Goal: Task Accomplishment & Management: Manage account settings

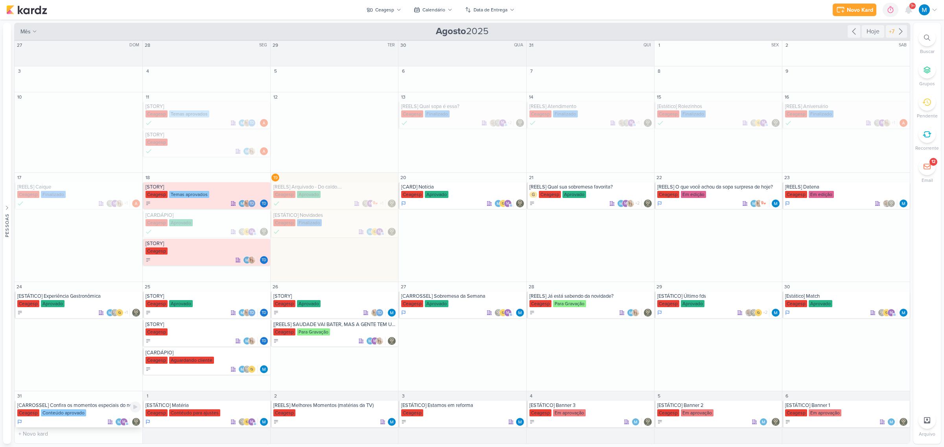
click at [94, 410] on div "Ceagesp Conteúdo aprovado" at bounding box center [78, 414] width 123 height 8
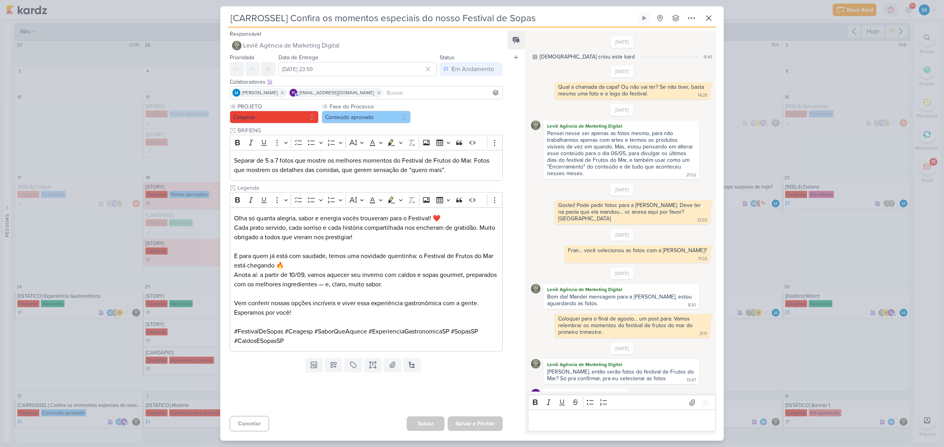
scroll to position [24, 0]
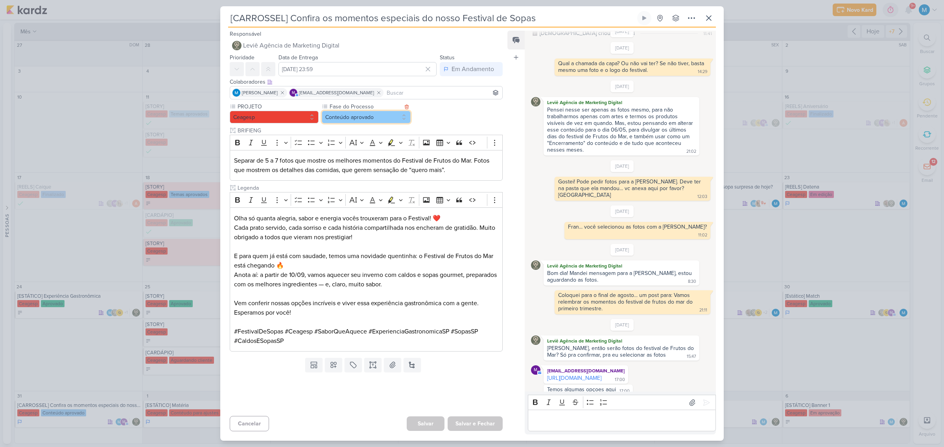
click at [375, 119] on button "Conteúdo aprovado" at bounding box center [366, 117] width 89 height 13
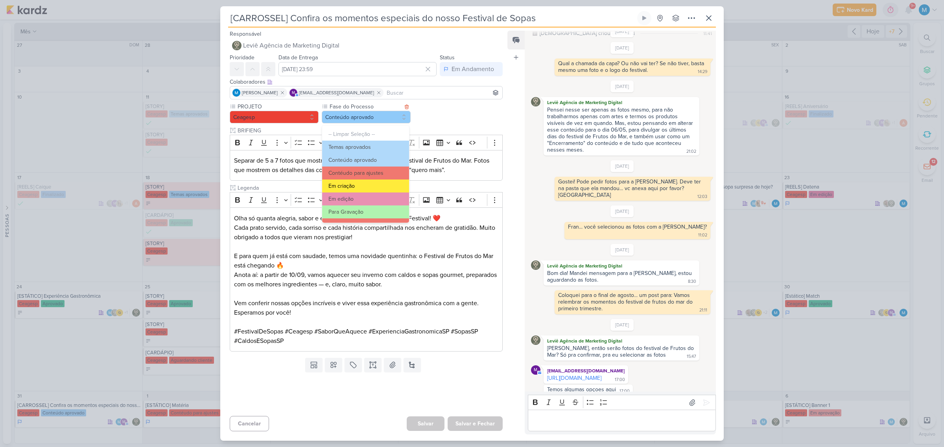
click at [375, 184] on button "Em criação" at bounding box center [365, 186] width 87 height 13
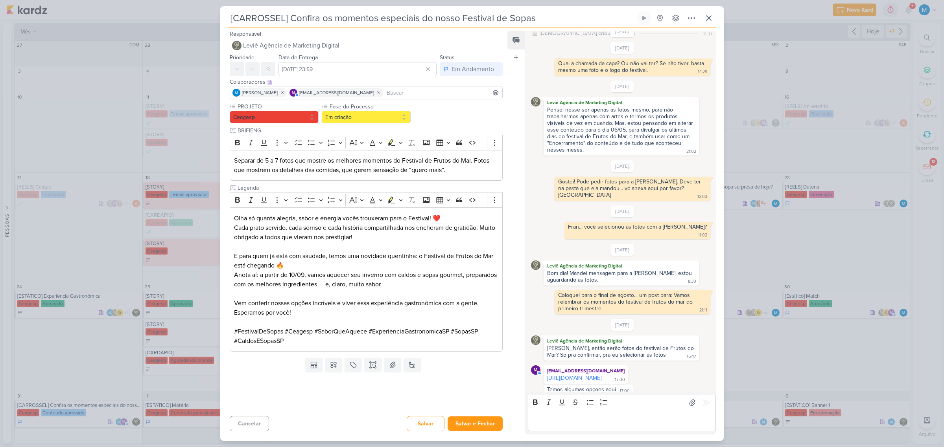
click at [385, 91] on input at bounding box center [443, 92] width 116 height 9
type input "idb"
click at [313, 107] on button "IDBOX - Agência de Design" at bounding box center [366, 108] width 272 height 14
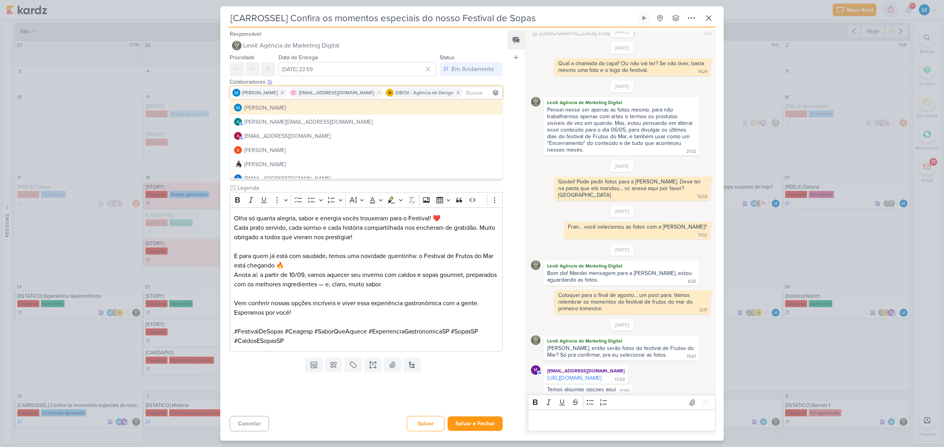
click at [376, 93] on icon at bounding box center [379, 93] width 6 height 6
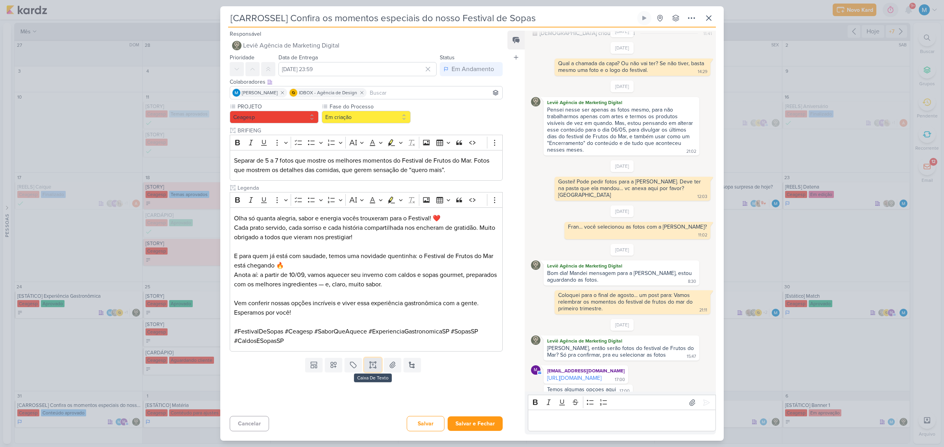
click at [372, 364] on icon at bounding box center [373, 365] width 8 height 8
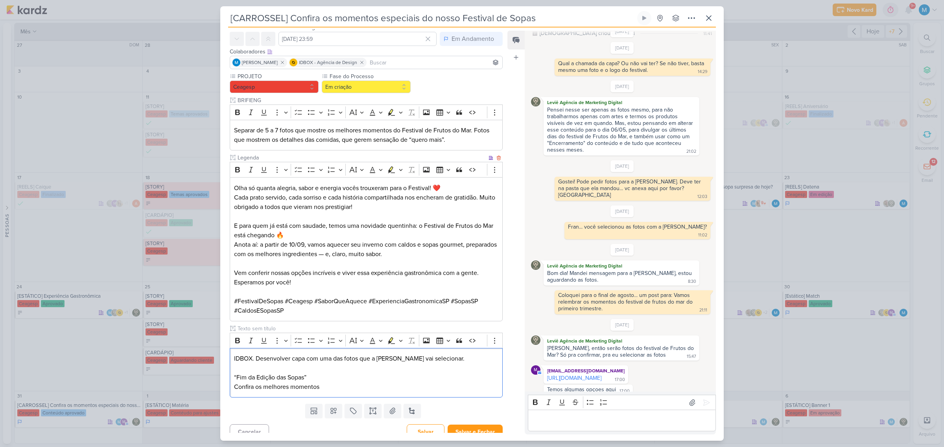
scroll to position [39, 0]
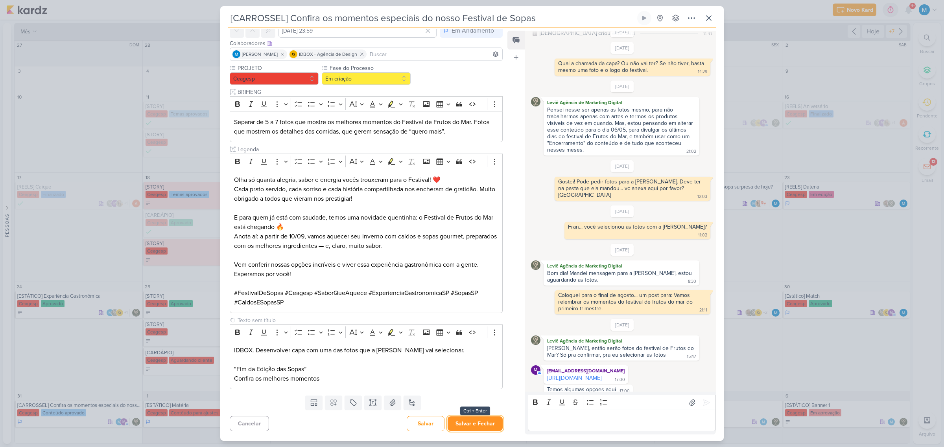
click at [484, 420] on button "Salvar e Fechar" at bounding box center [474, 424] width 55 height 15
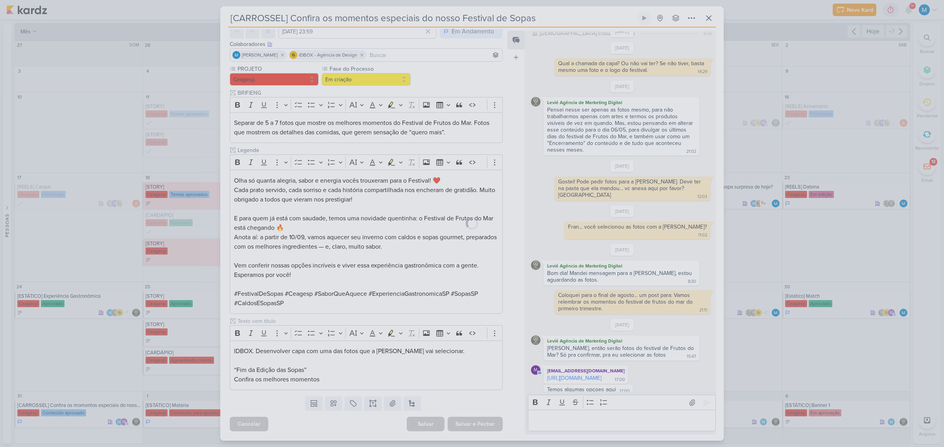
scroll to position [38, 0]
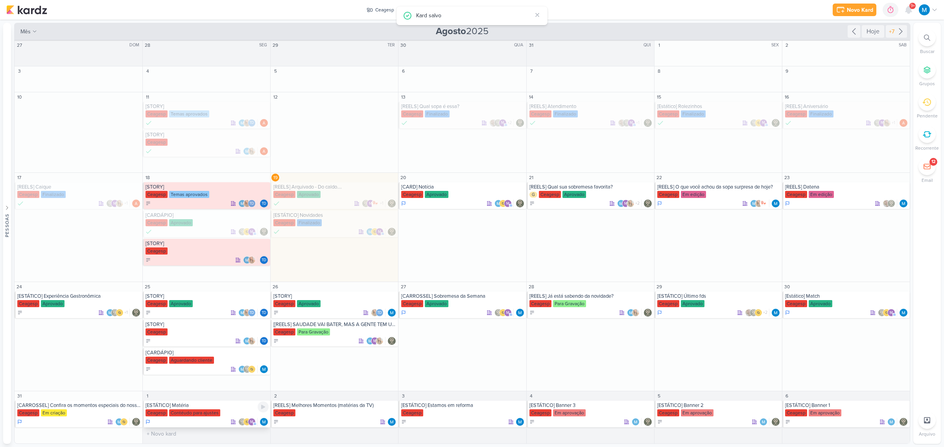
click at [187, 408] on div "[ESTÁTICO] Matéria" at bounding box center [206, 406] width 123 height 6
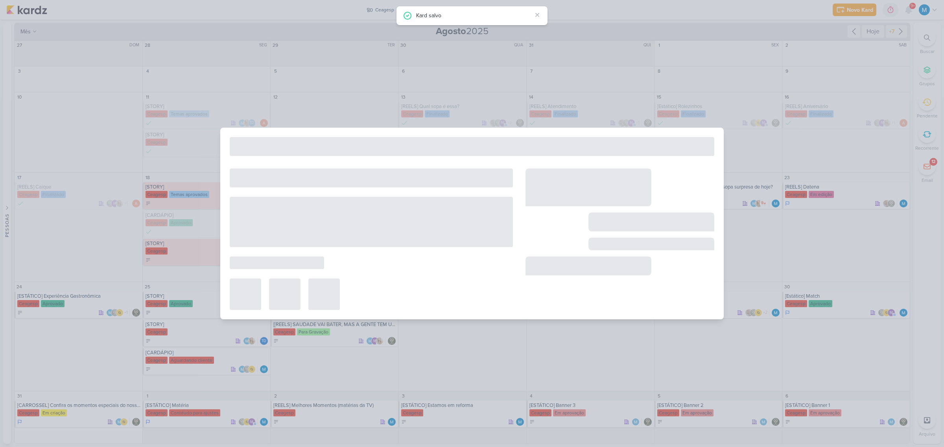
type input "[ESTÁTICO] Matéria"
type input "1 de setembro de 2025 às 23:59"
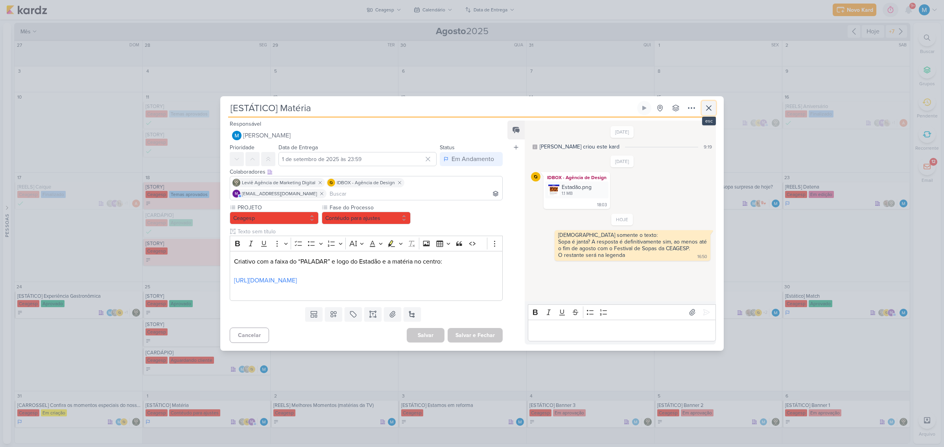
click at [711, 109] on icon at bounding box center [708, 107] width 9 height 9
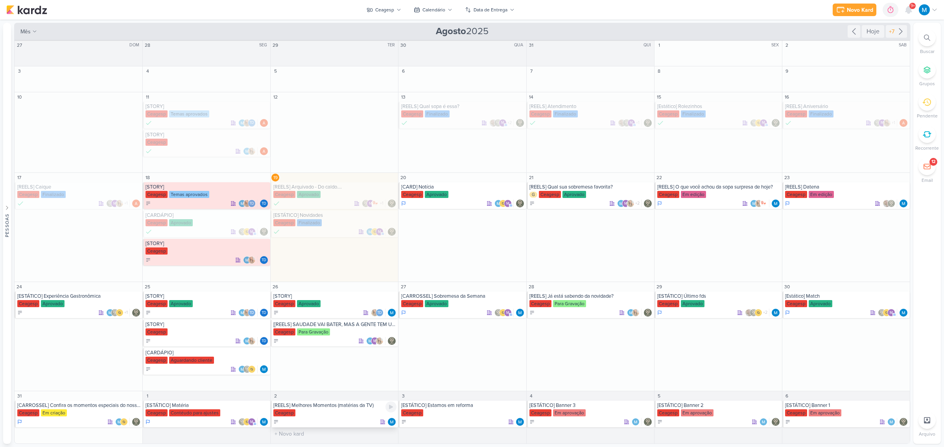
click at [341, 408] on div "[REELS] Melhores Momentos (matérias da TV)" at bounding box center [334, 406] width 123 height 6
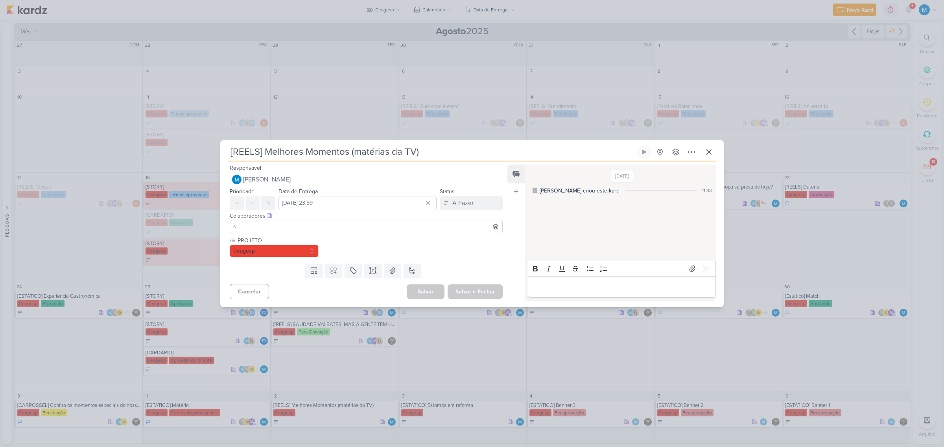
click at [328, 228] on input "s" at bounding box center [366, 226] width 269 height 9
type input "sara"
click at [295, 239] on button "[PERSON_NAME]" at bounding box center [366, 242] width 272 height 14
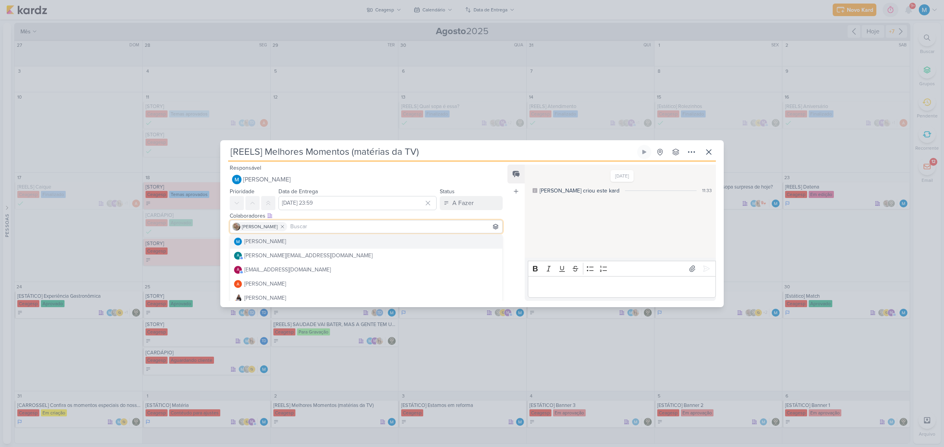
click at [510, 219] on div "Feed Atrelar email Solte o email para atrelar ao kard" at bounding box center [515, 233] width 17 height 136
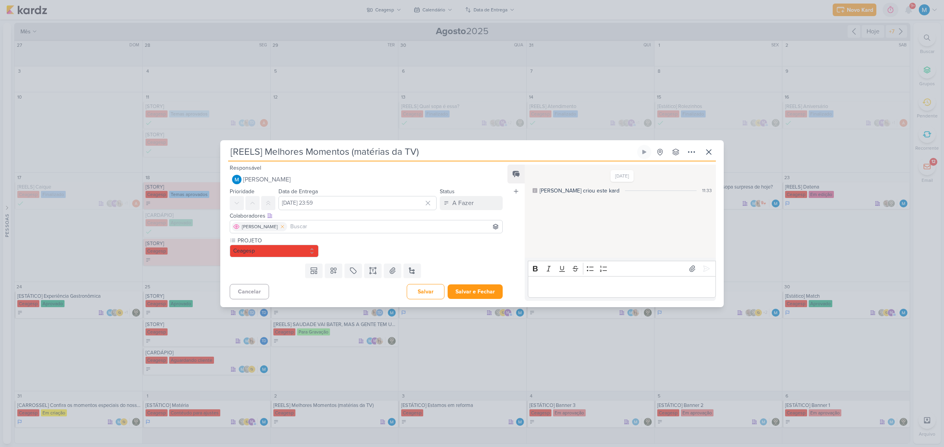
click at [280, 227] on icon at bounding box center [283, 227] width 6 height 6
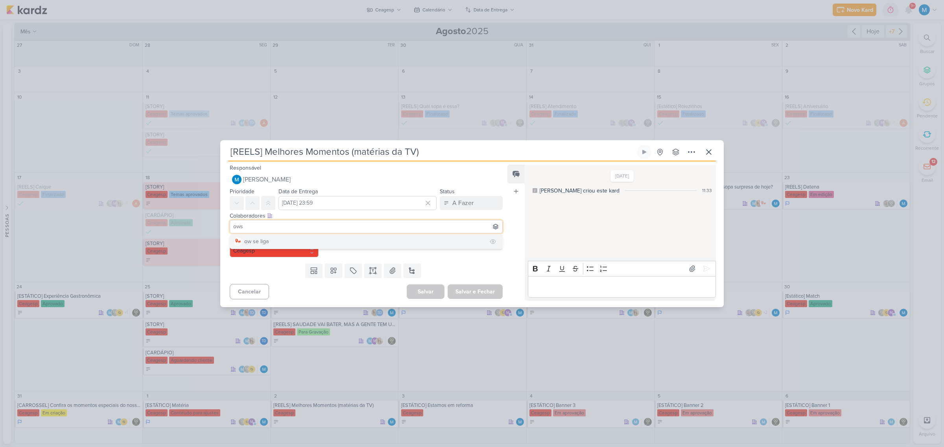
type input "ows"
click at [280, 239] on button "ow se liga" at bounding box center [366, 242] width 272 height 14
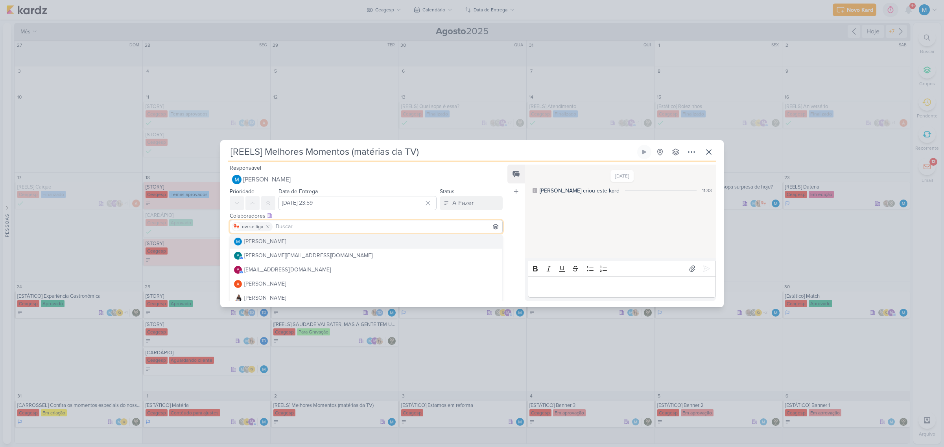
click at [516, 217] on div "Feed Atrelar email Solte o email para atrelar ao kard" at bounding box center [515, 233] width 17 height 136
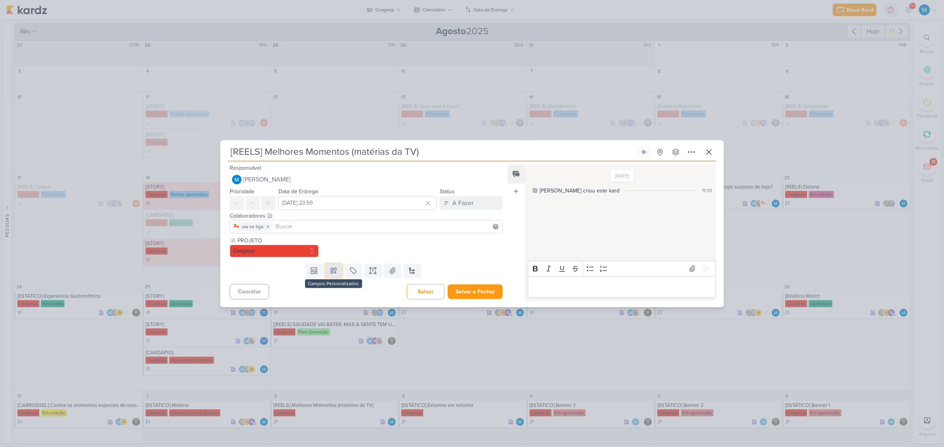
click at [335, 274] on icon at bounding box center [333, 271] width 8 height 8
click at [485, 252] on div "PROJETO Ceagesp" at bounding box center [366, 247] width 273 height 21
click at [369, 271] on icon at bounding box center [373, 271] width 8 height 8
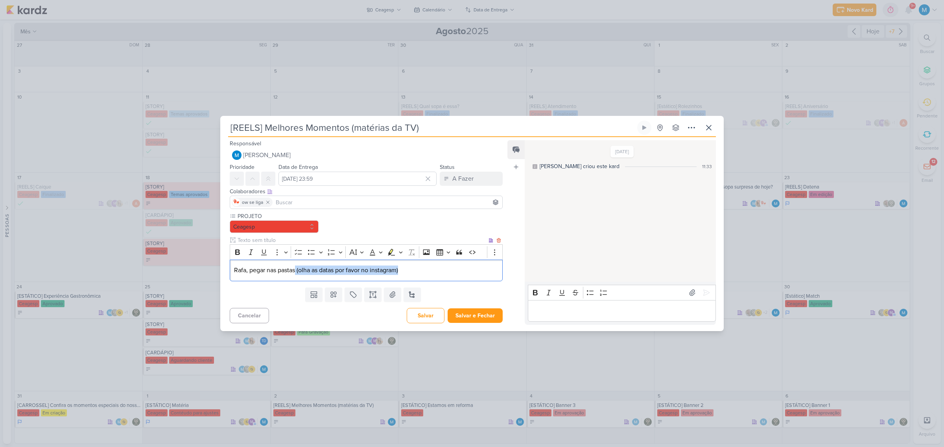
drag, startPoint x: 296, startPoint y: 270, endPoint x: 475, endPoint y: 274, distance: 179.3
click at [475, 274] on p "Rafa, pegar nas pastas (olha as datas por favor no instagram)" at bounding box center [366, 270] width 264 height 9
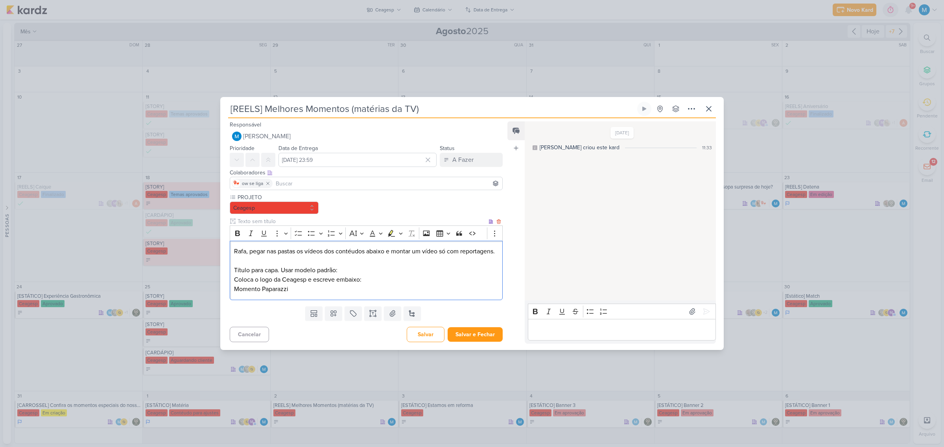
click at [366, 284] on p "Coloca o logo da Ceagesp e escreve embaixo:" at bounding box center [366, 279] width 264 height 9
click at [381, 285] on p "Coloca o logo da Ceagesp e escreve embaixo ou em cima." at bounding box center [366, 279] width 264 height 9
click at [364, 300] on div "Rafa, pegar nas pastas os vídeos dos contéudos abaixo e montar um vídeo só com …" at bounding box center [366, 270] width 273 height 59
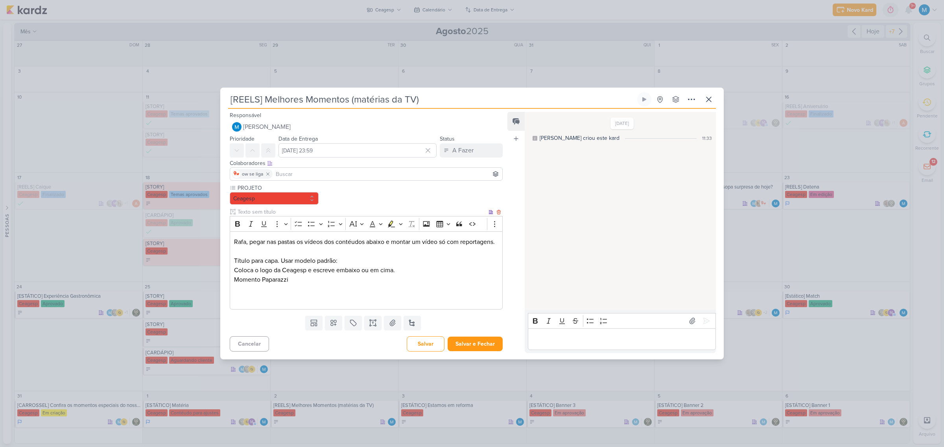
click at [312, 304] on p "Editor editing area: main" at bounding box center [366, 298] width 264 height 9
drag, startPoint x: 322, startPoint y: 303, endPoint x: 254, endPoint y: 303, distance: 68.0
click at [254, 303] on p "08/08 - https://www.instagram.com/p/DNGwveFvXK8/" at bounding box center [366, 298] width 264 height 9
click at [431, 300] on p "08/08 - https://www.instagram.com/p/DNGwveFvXK8/" at bounding box center [366, 298] width 264 height 9
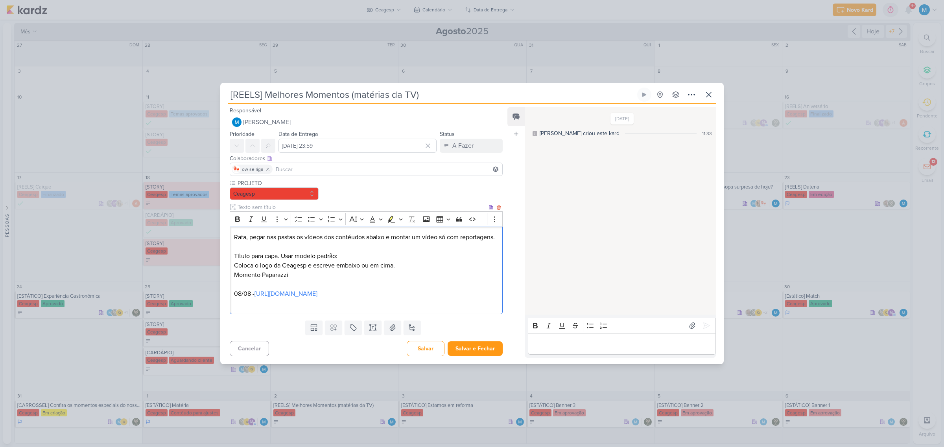
click at [248, 308] on p "08/08 - https://www.instagram.com/p/DNGwveFvXK8/" at bounding box center [366, 298] width 264 height 19
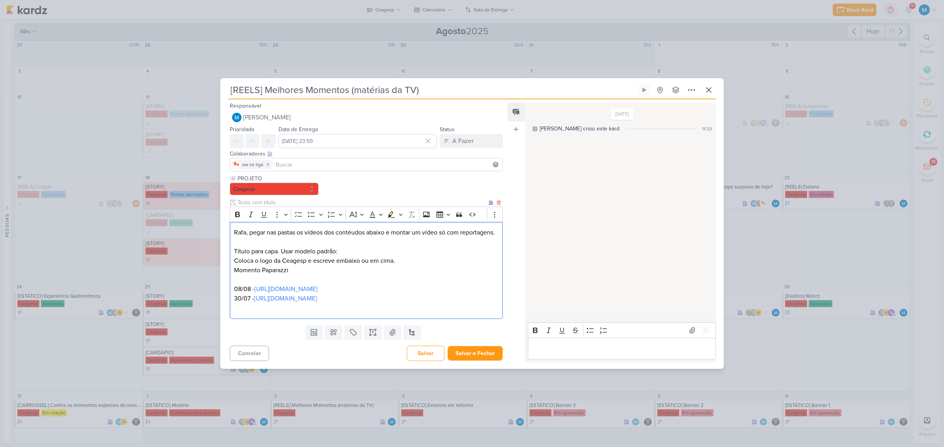
click at [284, 237] on p "Rafa, pegar nas pastas os vídeos dos contéudos abaixo e montar um vídeo só com …" at bounding box center [366, 232] width 264 height 9
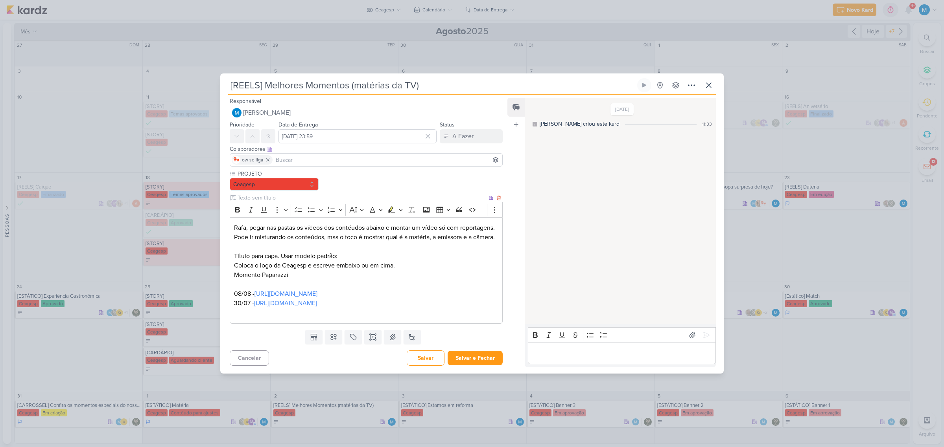
click at [305, 236] on p "Rafa, pegar nas pastas os vídeos dos contéudos abaixo e montar um vídeo só com …" at bounding box center [366, 232] width 264 height 19
click at [305, 242] on p "Rafa, pegar nas pastas os vídeos dos contéudos abaixo e montar um vídeo só com …" at bounding box center [366, 232] width 264 height 19
click at [467, 235] on p "Rafa, pegar nas pastas os vídeos dos contéudos abaixo e montar um vídeo só com …" at bounding box center [366, 232] width 264 height 19
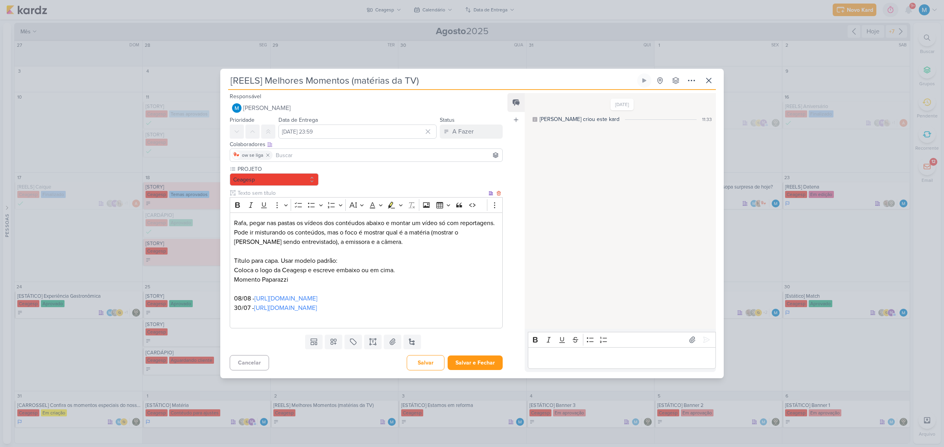
click at [250, 321] on p "08/08 - https://www.instagram.com/p/DNGwveFvXK8/ 30/07 - https://www.instagram.…" at bounding box center [366, 308] width 264 height 28
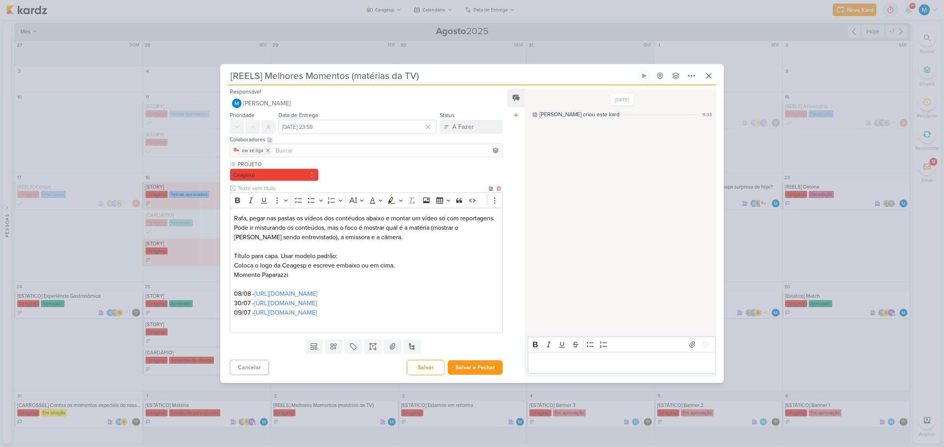
click at [264, 325] on p "08/08 - https://www.instagram.com/p/DNGwveFvXK8/ 30/07 - https://www.instagram.…" at bounding box center [366, 308] width 264 height 38
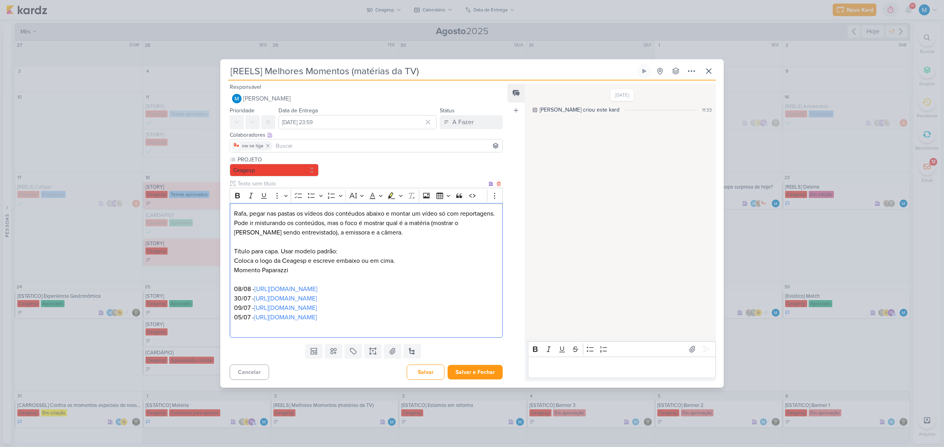
click at [390, 329] on p "08/08 - https://www.instagram.com/p/DNGwveFvXK8/ 30/07 - https://www.instagram.…" at bounding box center [366, 308] width 264 height 47
click at [337, 348] on button at bounding box center [333, 351] width 17 height 14
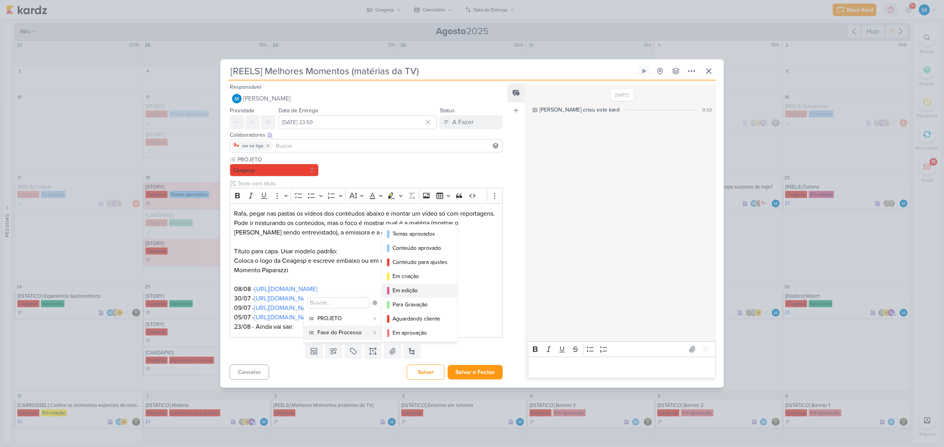
click at [413, 290] on div "Em edição" at bounding box center [419, 291] width 55 height 8
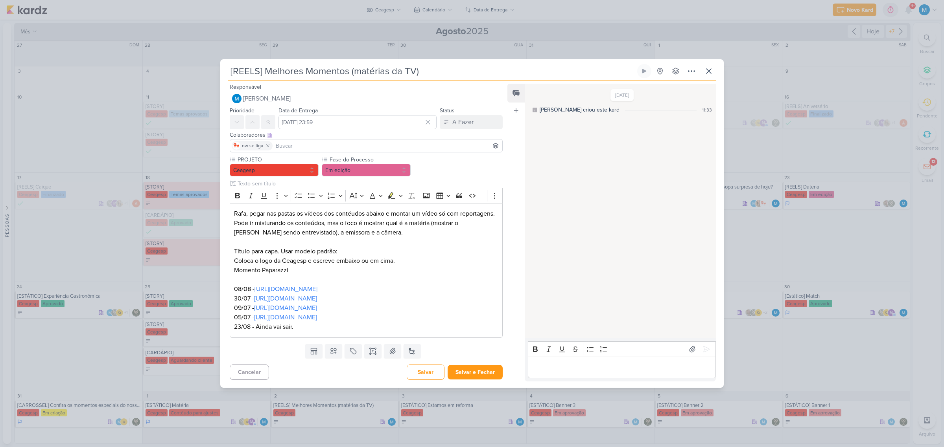
click at [322, 144] on input at bounding box center [387, 145] width 226 height 9
type input "lev"
click at [278, 160] on div "Leviê Agência de Marketing Digital" at bounding box center [286, 161] width 84 height 8
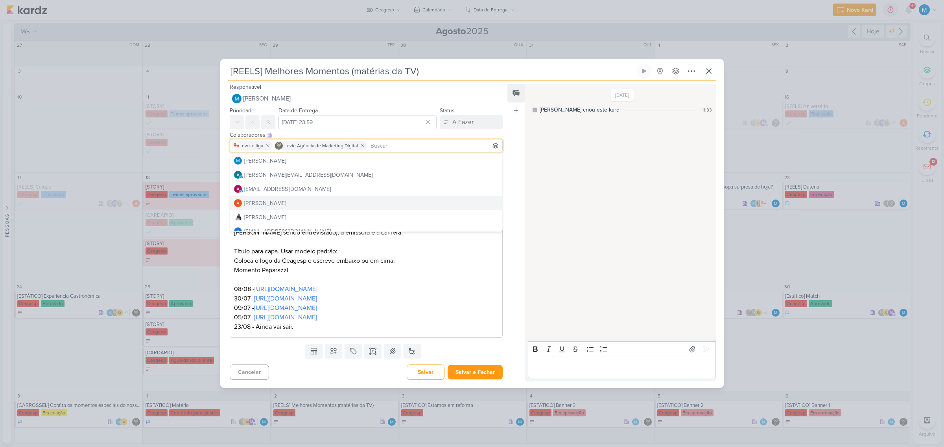
click at [427, 315] on p "08/08 - https://www.instagram.com/p/DNGwveFvXK8/ 30/07 - https://www.instagram.…" at bounding box center [366, 308] width 264 height 47
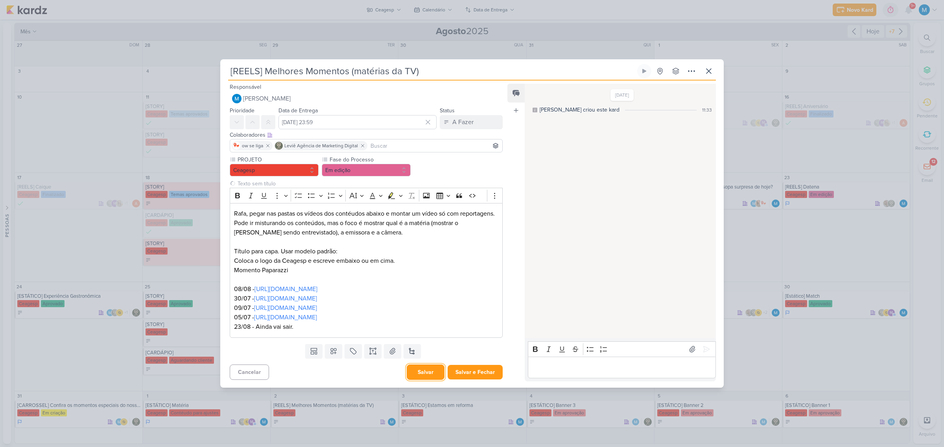
click at [429, 372] on button "Salvar" at bounding box center [426, 372] width 38 height 15
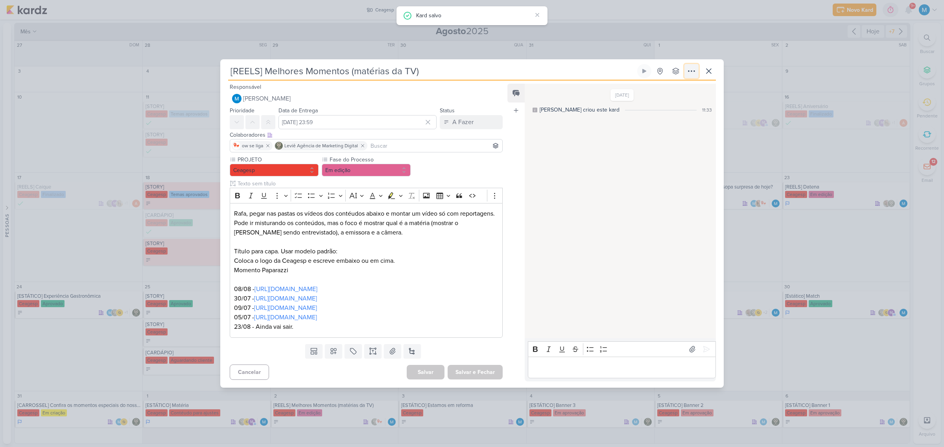
click at [688, 69] on icon at bounding box center [691, 70] width 9 height 9
click at [656, 87] on div "Copiar Link" at bounding box center [642, 89] width 27 height 8
click at [710, 73] on icon at bounding box center [708, 71] width 5 height 5
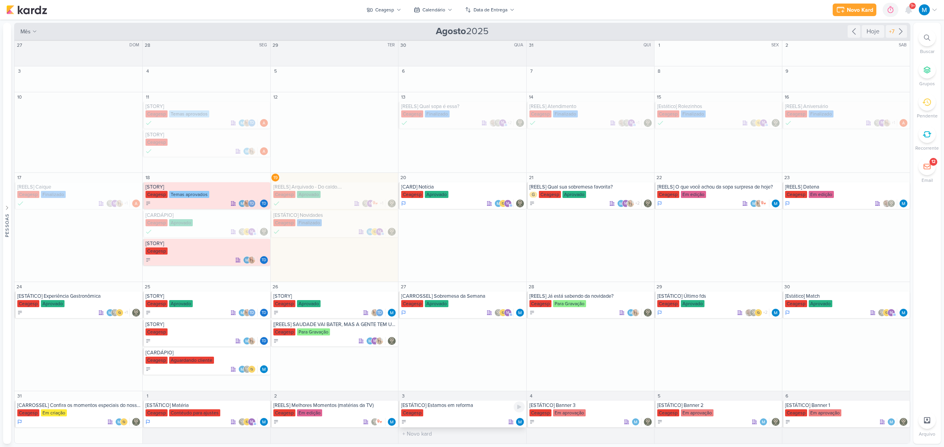
click at [470, 411] on div "Ceagesp" at bounding box center [462, 414] width 123 height 8
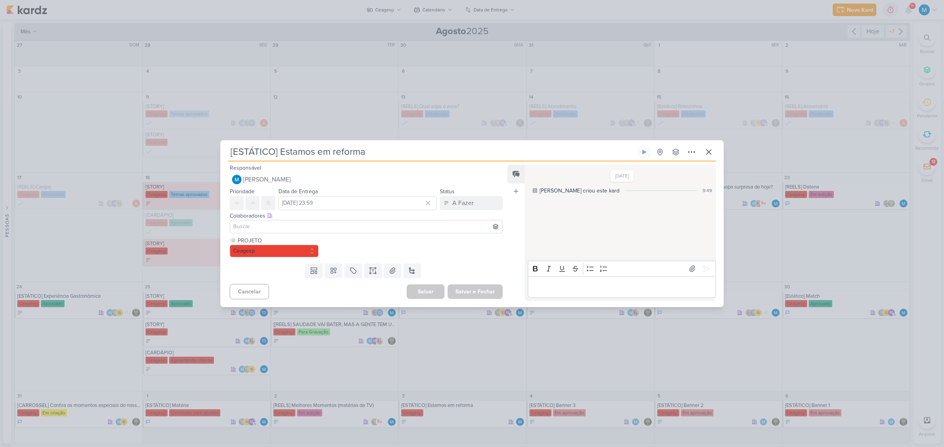
click at [376, 227] on input at bounding box center [366, 226] width 269 height 9
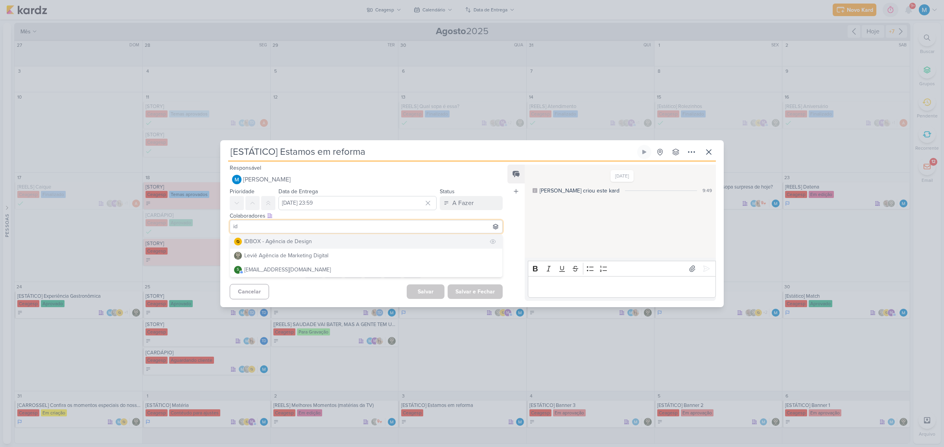
type input "id"
click at [341, 235] on button "IDBOX - Agência de Design" at bounding box center [366, 242] width 272 height 14
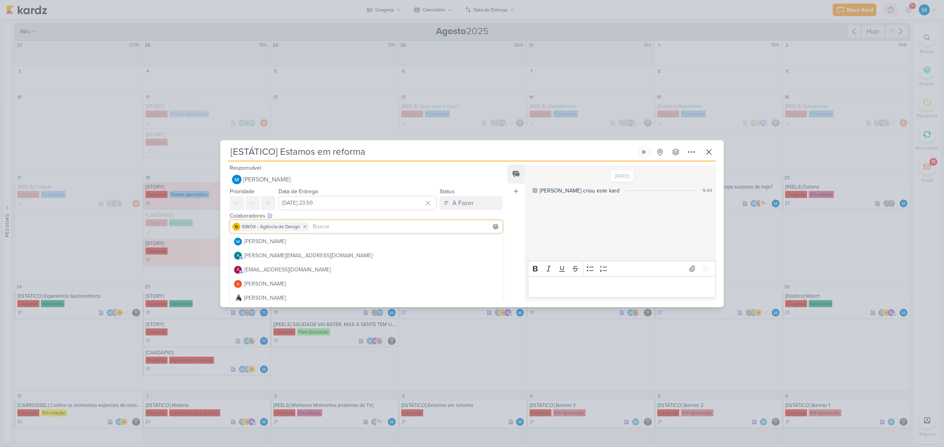
click at [352, 228] on input at bounding box center [406, 226] width 190 height 9
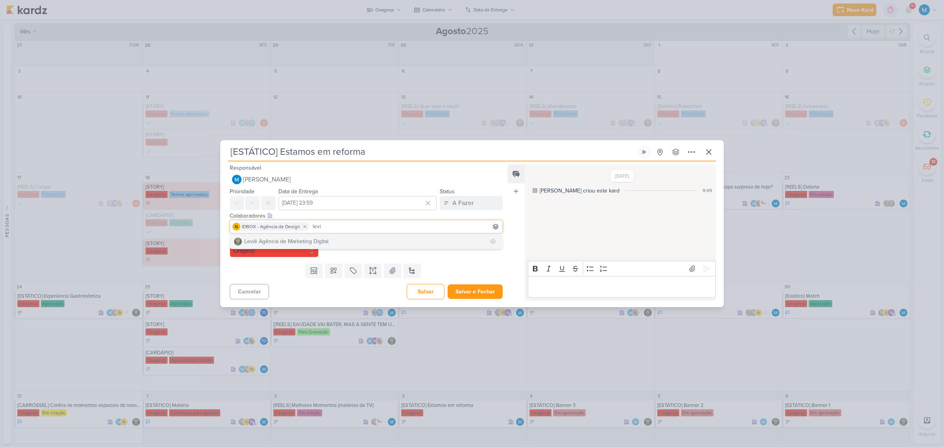
type input "levi"
click at [331, 241] on button "Leviê Agência de Marketing Digital" at bounding box center [366, 242] width 272 height 14
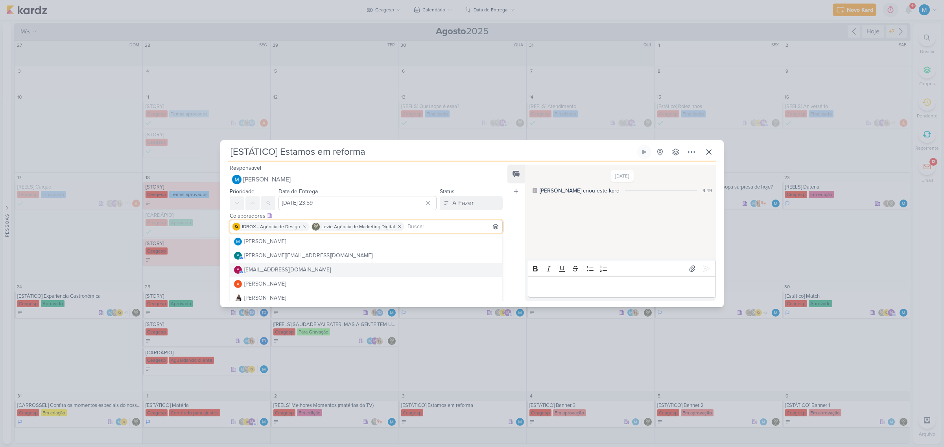
click at [521, 257] on div "Feed Atrelar email Solte o email para atrelar ao kard" at bounding box center [515, 233] width 17 height 136
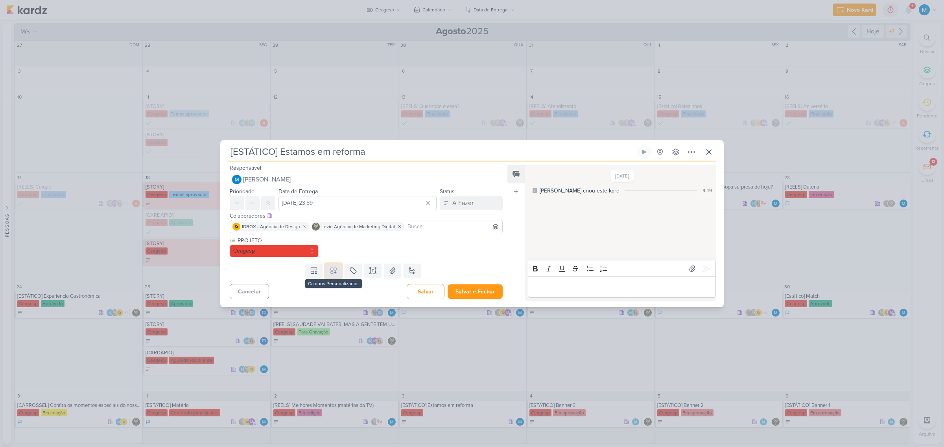
click at [331, 275] on button at bounding box center [333, 271] width 17 height 14
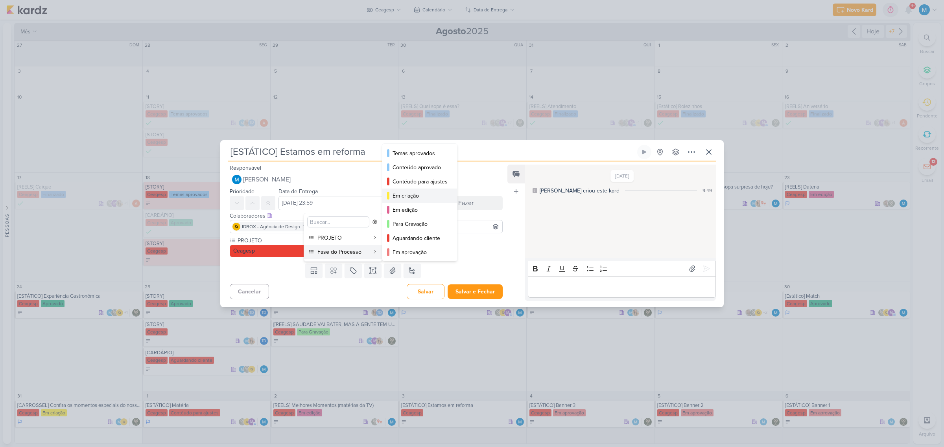
click at [411, 193] on div "Em criação" at bounding box center [419, 196] width 55 height 8
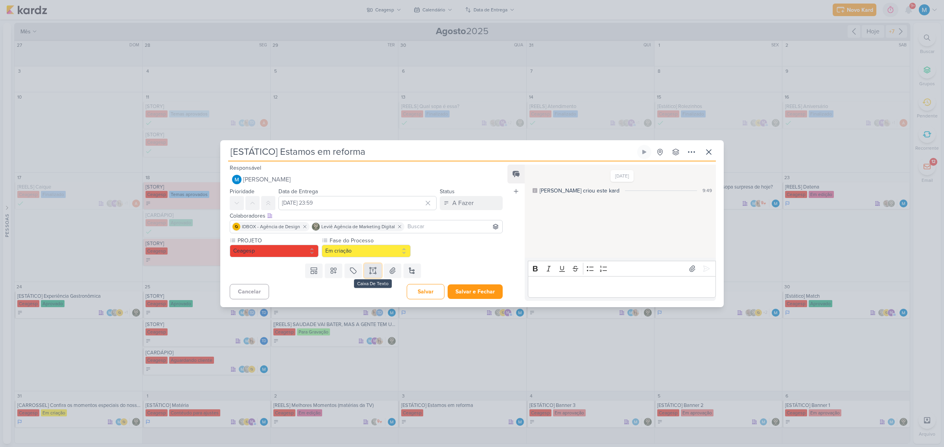
click at [372, 268] on icon at bounding box center [373, 271] width 8 height 8
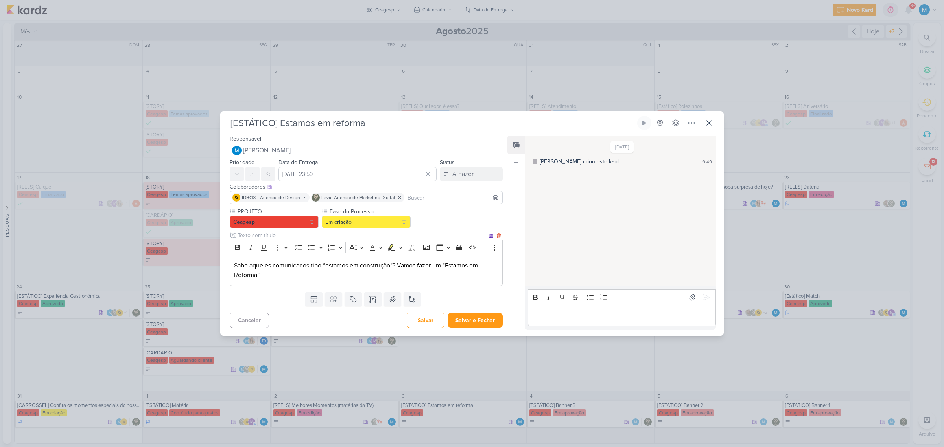
click at [278, 278] on p "Sabe aqueles comunicados tipo “estamos em construção”? Vamos fazer um “Estamos …" at bounding box center [366, 270] width 264 height 19
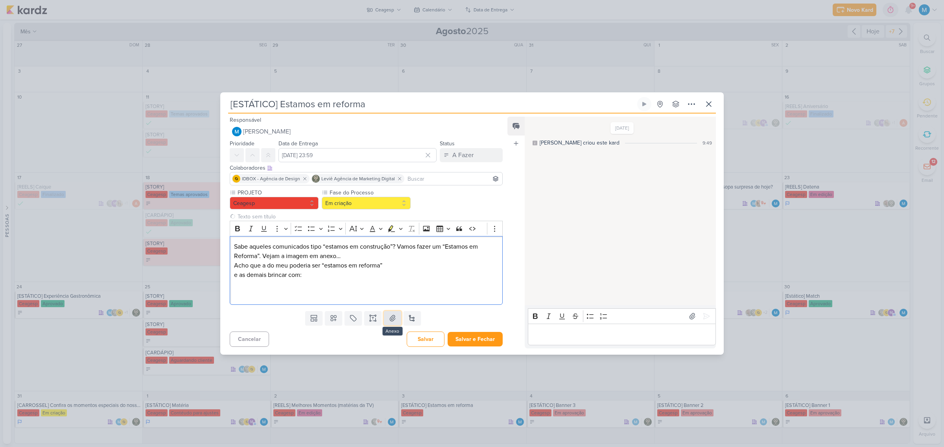
click at [390, 320] on icon at bounding box center [393, 318] width 6 height 6
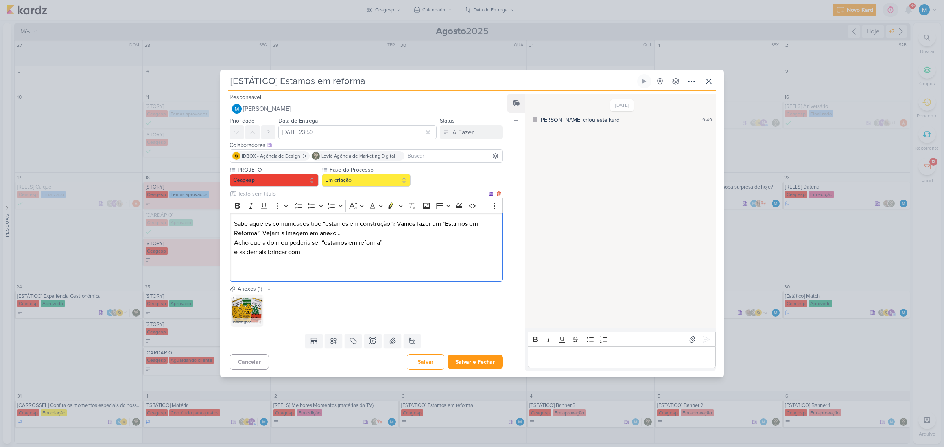
click at [293, 263] on p "Editor editing area: main" at bounding box center [366, 261] width 264 height 9
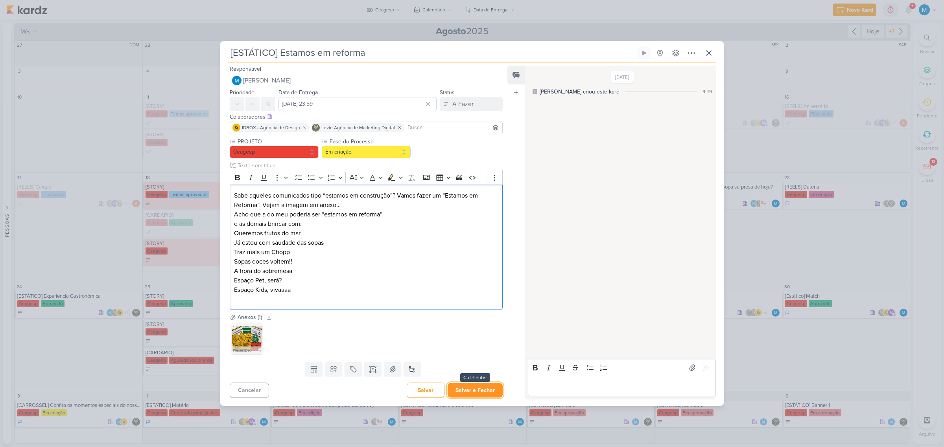
click at [488, 390] on button "Salvar e Fechar" at bounding box center [474, 390] width 55 height 15
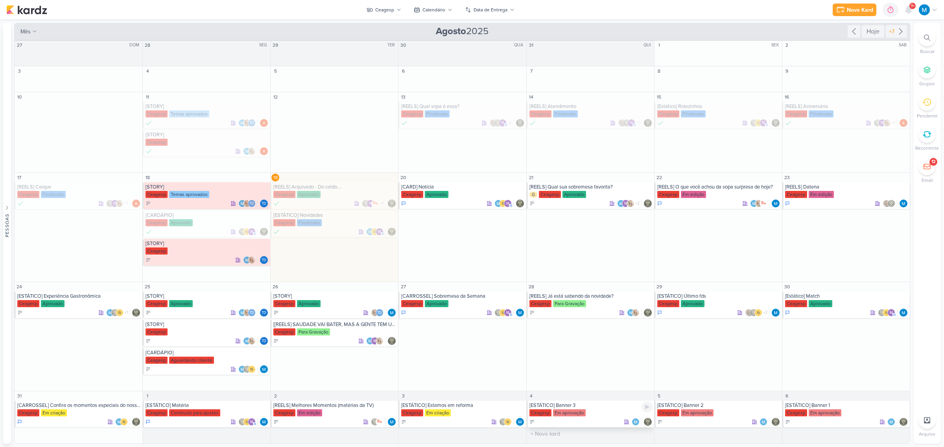
click at [594, 409] on div "[ESTÁTICO] Banner 3 Ceagesp Em aprovação" at bounding box center [589, 414] width 127 height 27
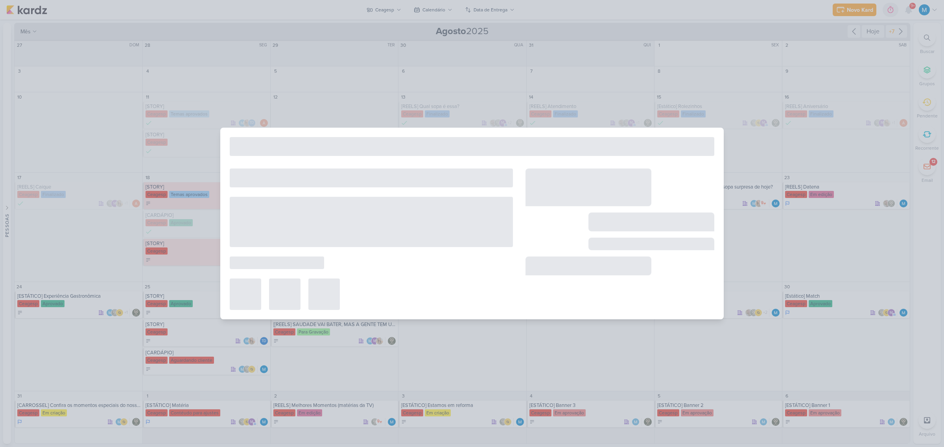
type input "[ESTÁTICO] Banner 3"
type input "4 de setembro de 2025 às 23:59"
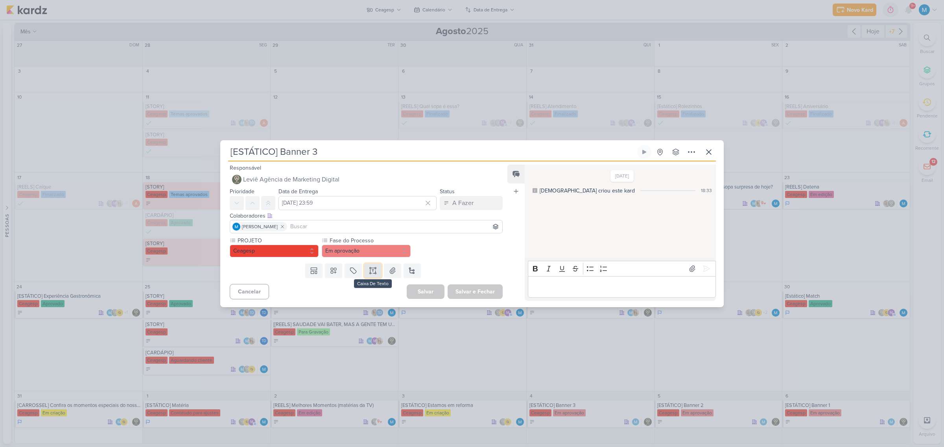
click at [370, 271] on icon at bounding box center [373, 271] width 8 height 8
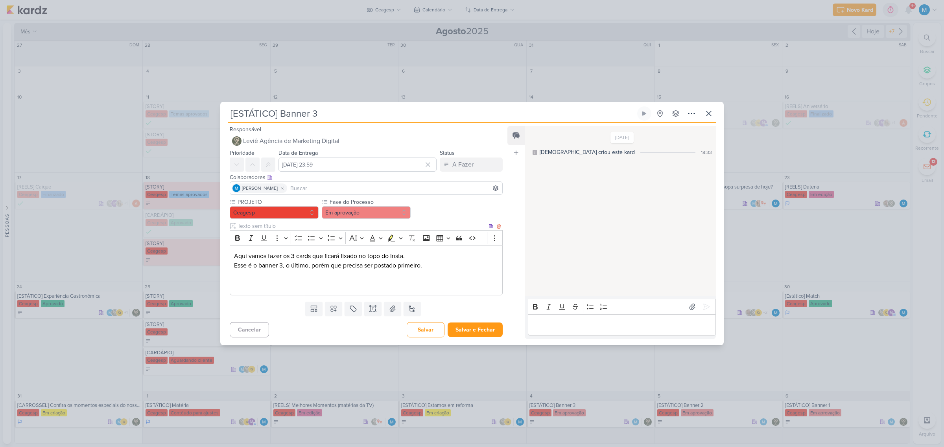
click at [288, 276] on p "Editor editing area: main" at bounding box center [366, 275] width 264 height 9
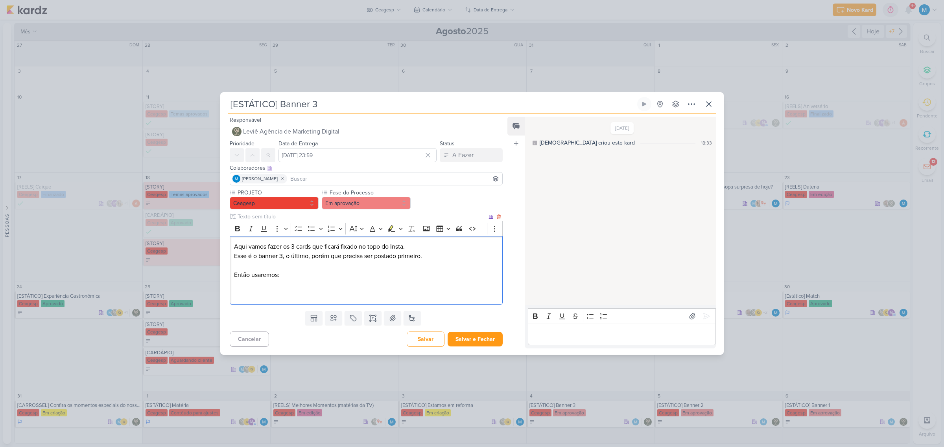
click at [268, 290] on p "Editor editing area: main" at bounding box center [366, 293] width 264 height 9
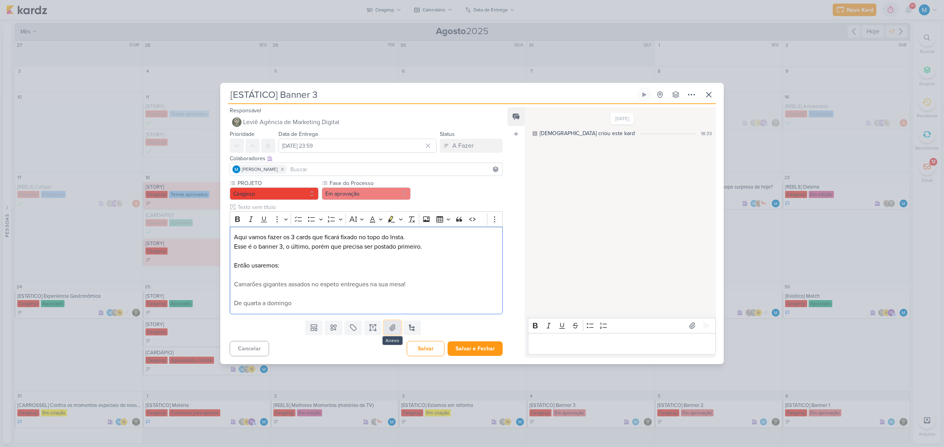
click at [384, 328] on button at bounding box center [392, 328] width 17 height 14
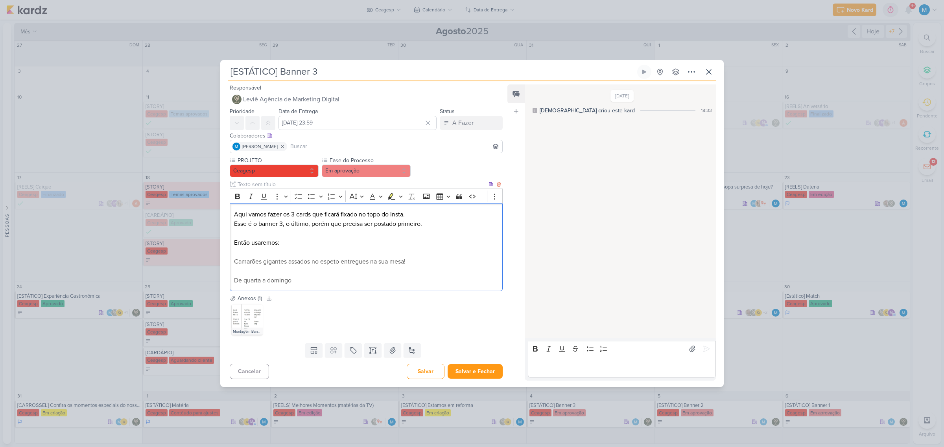
click at [296, 247] on p "Então usaremos:" at bounding box center [366, 242] width 264 height 9
click at [357, 144] on input at bounding box center [395, 146] width 212 height 9
type input "idb"
click at [357, 162] on button "IDBOX - Agência de Design" at bounding box center [366, 162] width 272 height 14
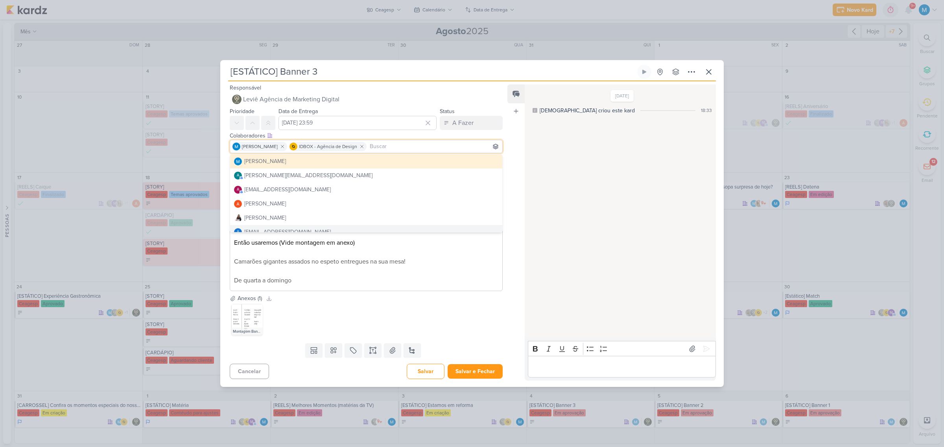
click at [510, 262] on div "Feed Atrelar email Solte o email para atrelar ao kard" at bounding box center [515, 233] width 17 height 296
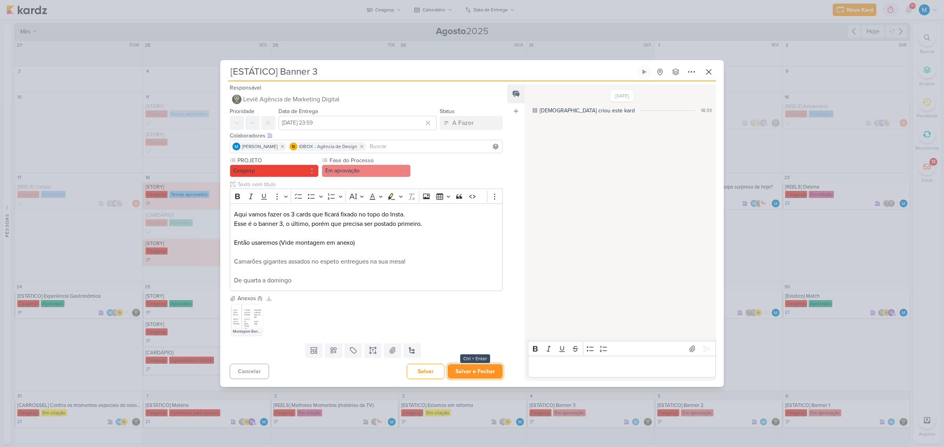
click at [480, 374] on button "Salvar e Fechar" at bounding box center [474, 371] width 55 height 15
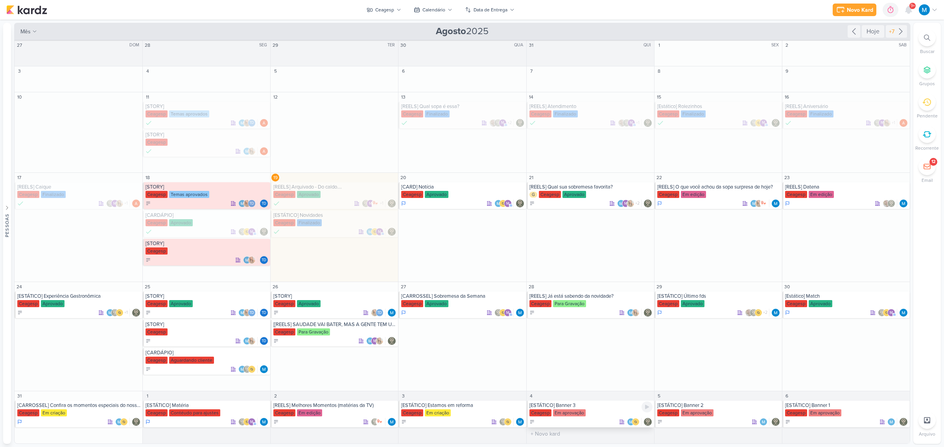
click at [581, 407] on div "[ESTÁTICO] Banner 3" at bounding box center [590, 406] width 123 height 6
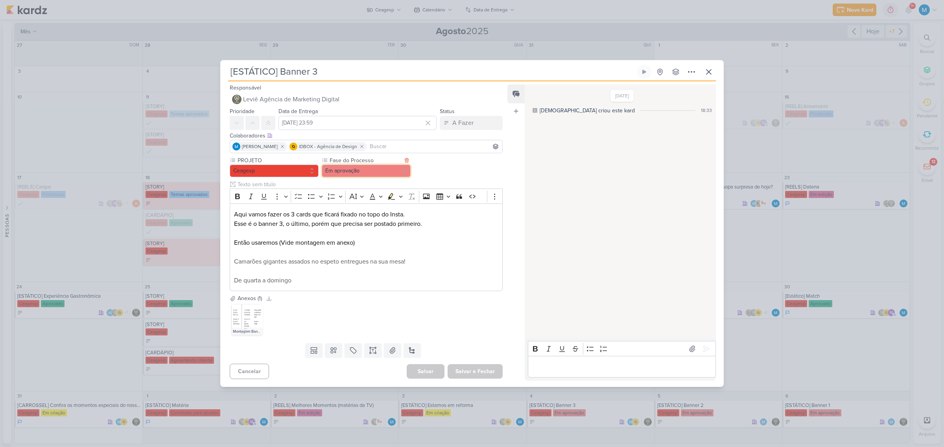
click at [359, 171] on button "Em aprovação" at bounding box center [366, 171] width 89 height 13
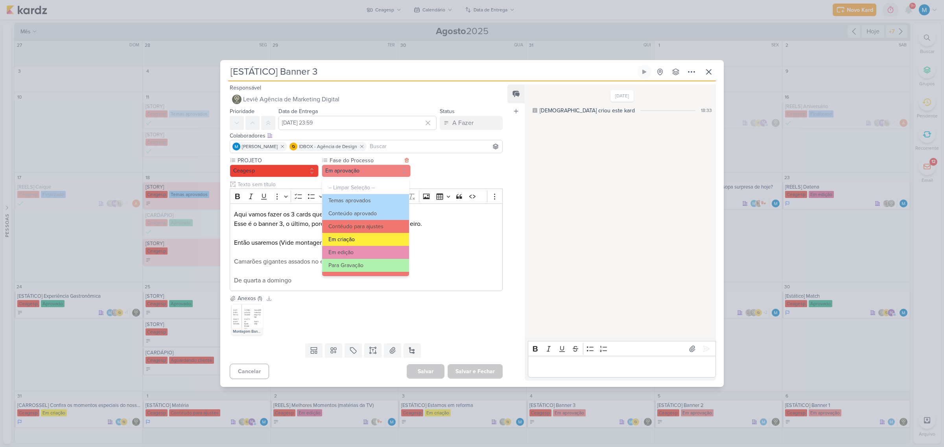
click at [372, 239] on button "Em criação" at bounding box center [365, 239] width 87 height 13
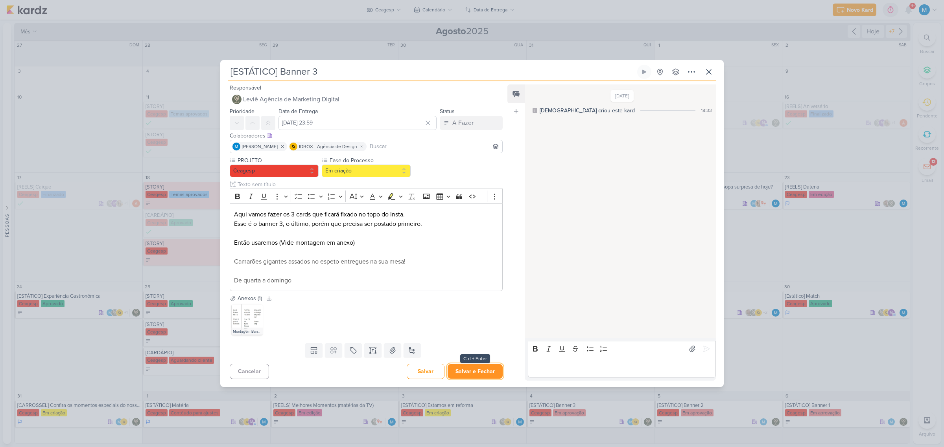
click at [473, 376] on button "Salvar e Fechar" at bounding box center [474, 371] width 55 height 15
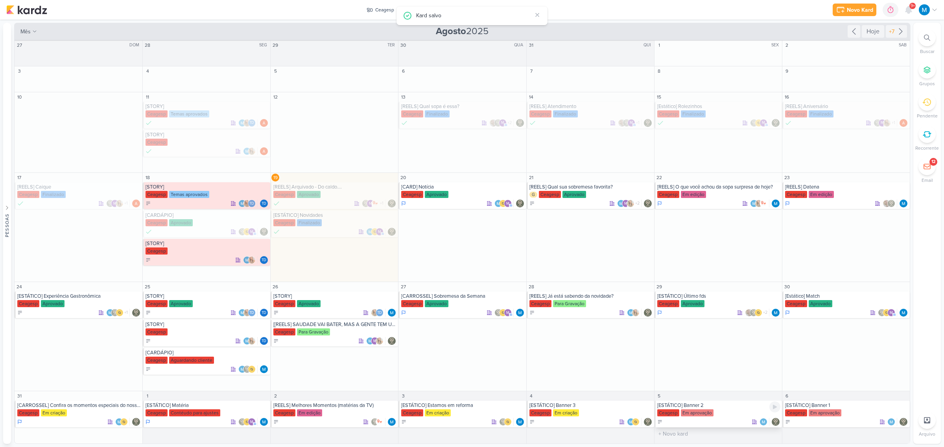
click at [704, 407] on div "[ESTÁTICO] Banner 2" at bounding box center [718, 406] width 123 height 6
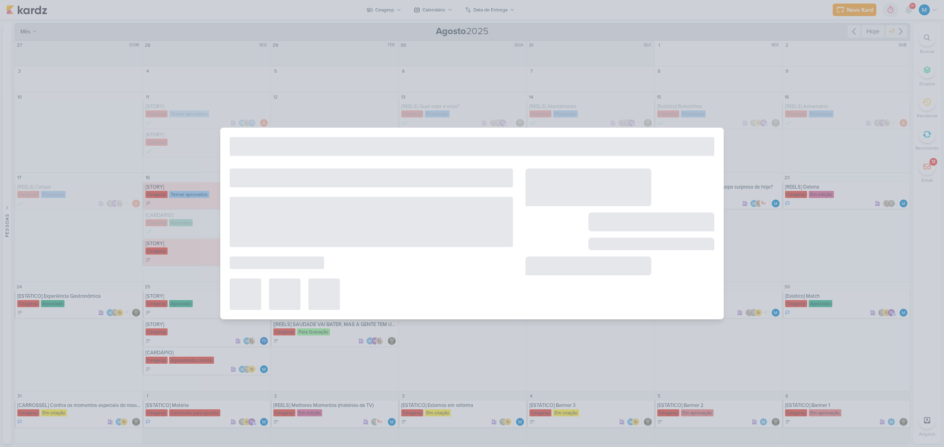
type input "[ESTÁTICO] Banner 2"
type input "5 de setembro de 2025 às 23:59"
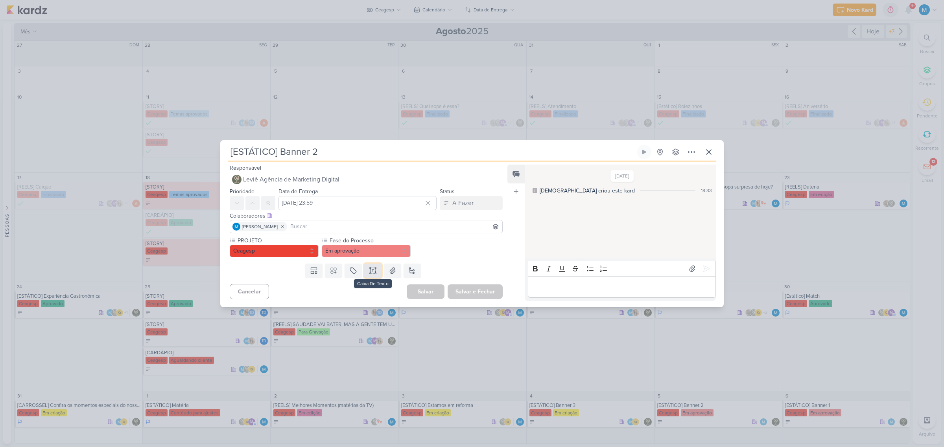
click at [372, 271] on icon at bounding box center [373, 271] width 8 height 8
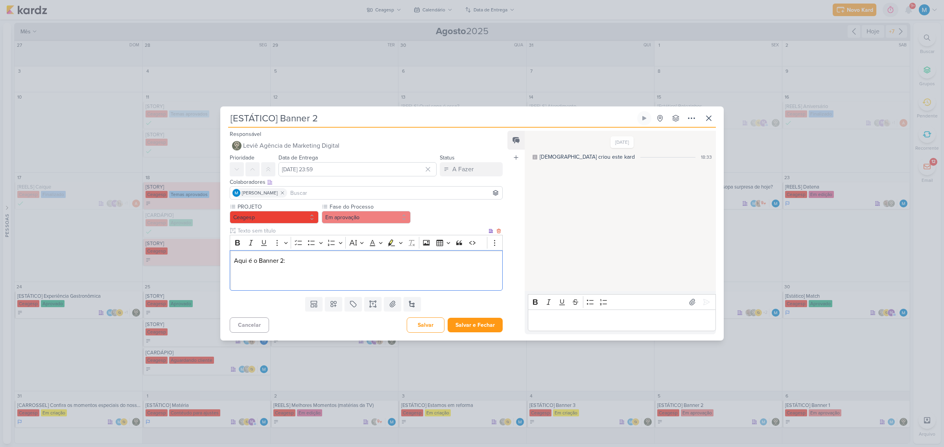
click at [248, 276] on p "Editor editing area: main" at bounding box center [366, 279] width 264 height 9
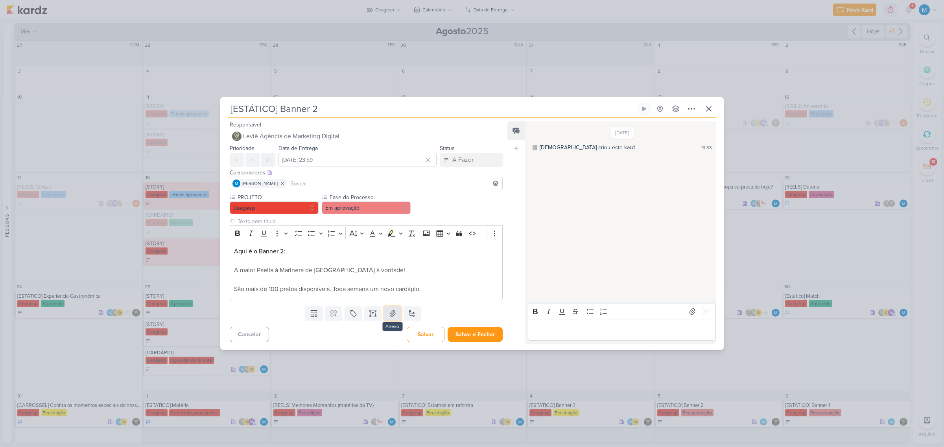
click at [392, 314] on icon at bounding box center [392, 314] width 8 height 8
click at [335, 181] on input at bounding box center [395, 183] width 212 height 9
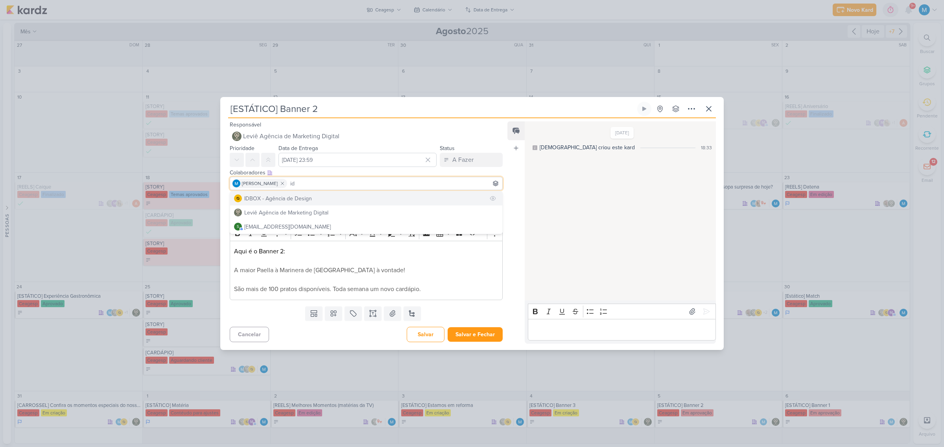
type input "id"
click at [339, 199] on button "IDBOX - Agência de Design" at bounding box center [366, 198] width 272 height 14
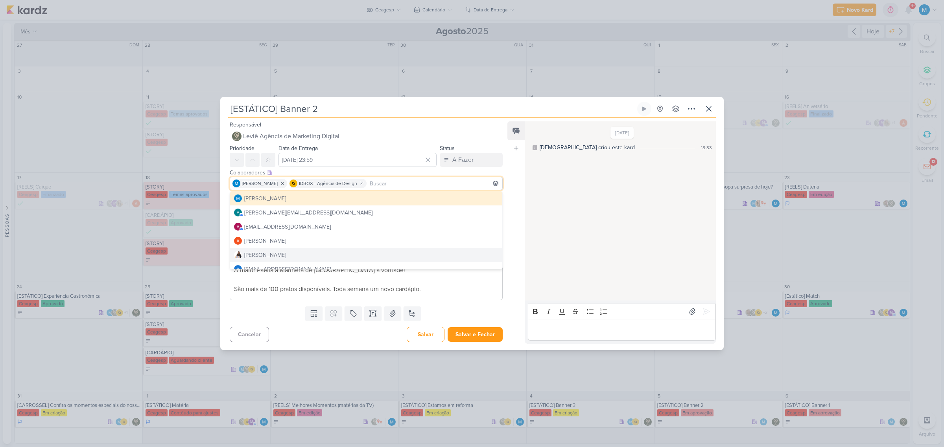
click at [505, 250] on div "Responsável Leviê Agência de Marketing Digital Nenhum contato encontrado create…" at bounding box center [362, 232] width 285 height 224
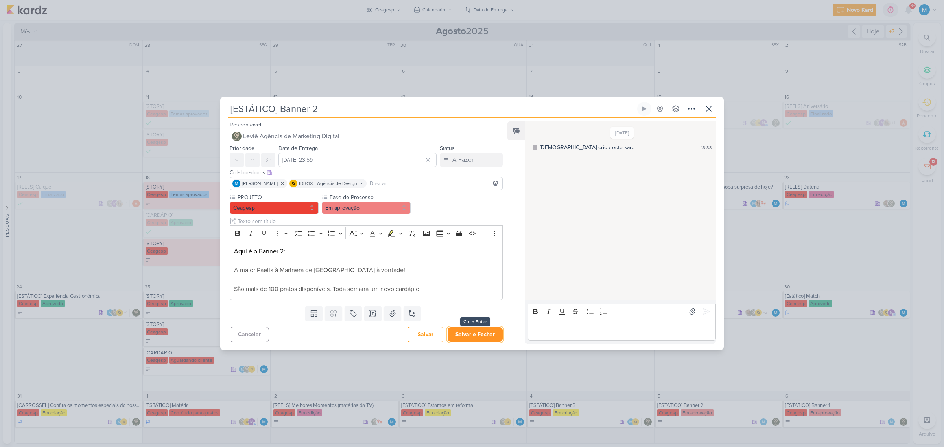
click at [484, 336] on button "Salvar e Fechar" at bounding box center [474, 335] width 55 height 15
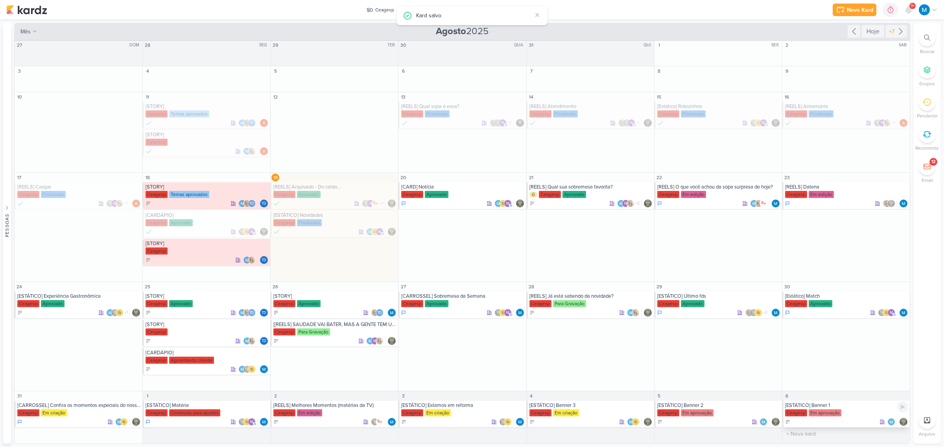
click at [832, 405] on div "[ESTÁTICO] Banner 1" at bounding box center [846, 406] width 123 height 6
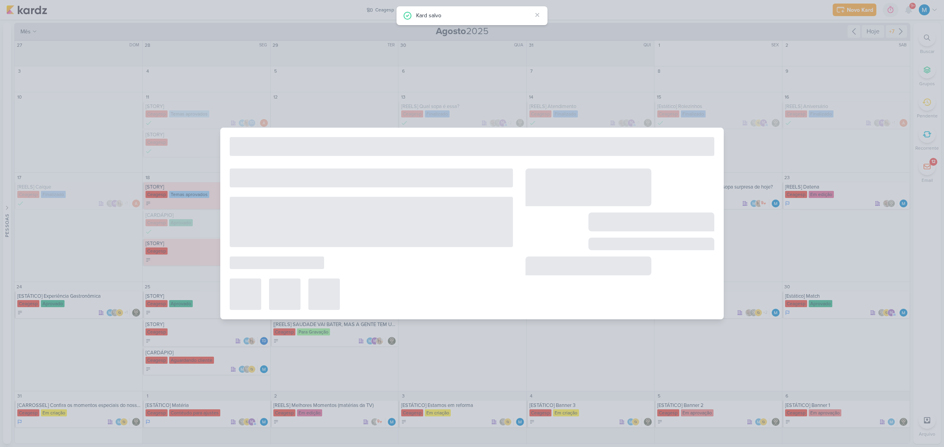
type input "[ESTÁTICO] Banner 1"
type input "6 de setembro de 2025 às 23:59"
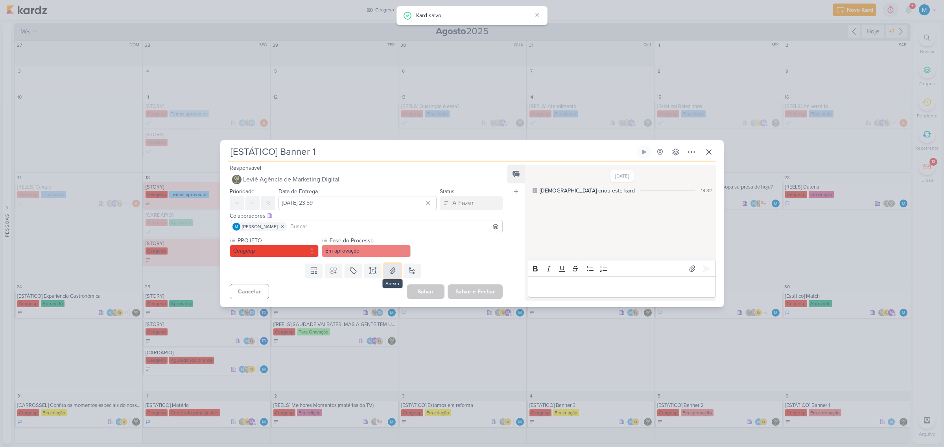
click at [388, 269] on icon at bounding box center [392, 271] width 8 height 8
click at [372, 273] on icon at bounding box center [373, 273] width 4 height 0
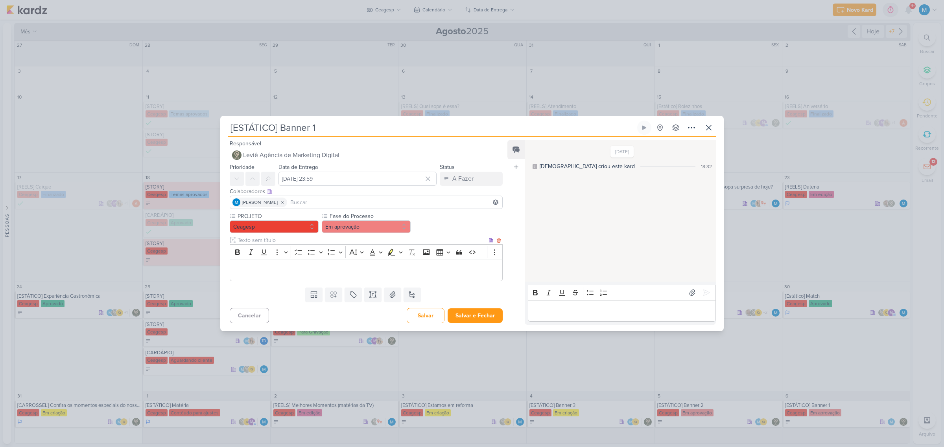
click at [262, 270] on p "Editor editing area: main" at bounding box center [366, 270] width 264 height 9
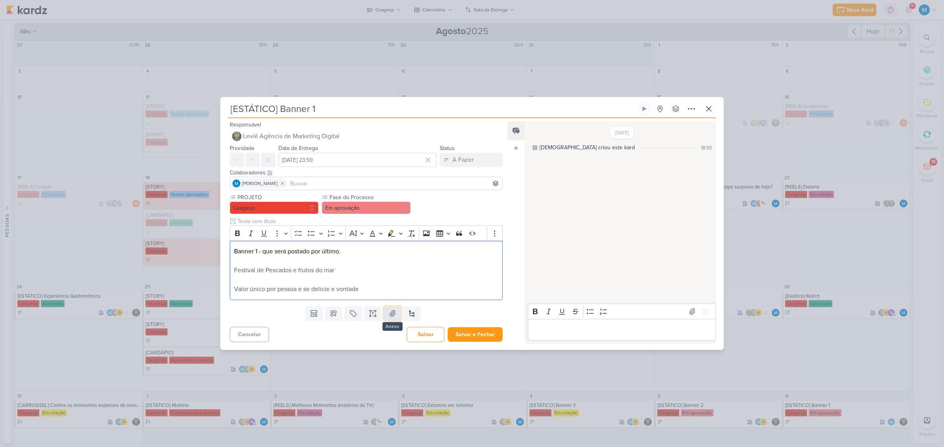
click at [388, 315] on icon at bounding box center [392, 314] width 8 height 8
click at [328, 180] on input at bounding box center [395, 183] width 212 height 9
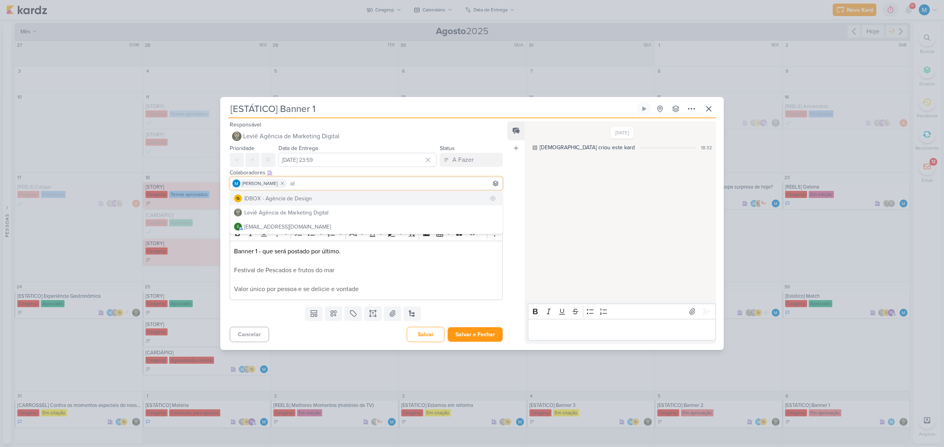
type input "id"
click at [312, 194] on button "IDBOX - Agência de Design" at bounding box center [366, 198] width 272 height 14
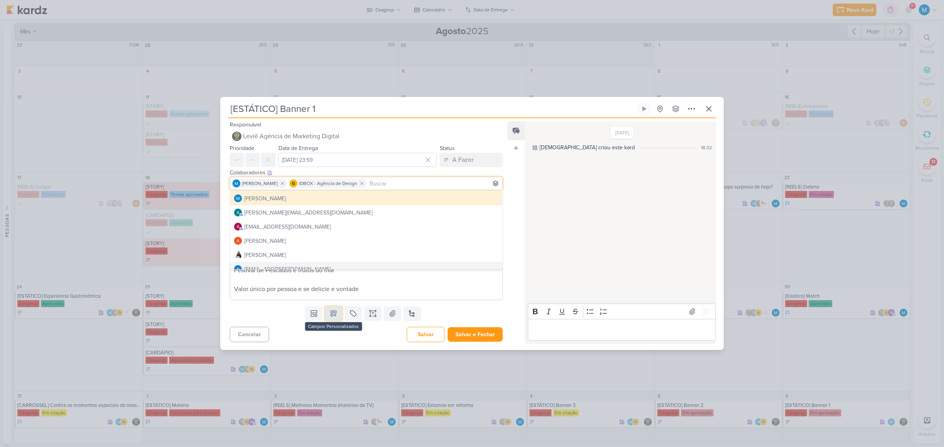
click at [335, 314] on icon at bounding box center [333, 314] width 8 height 8
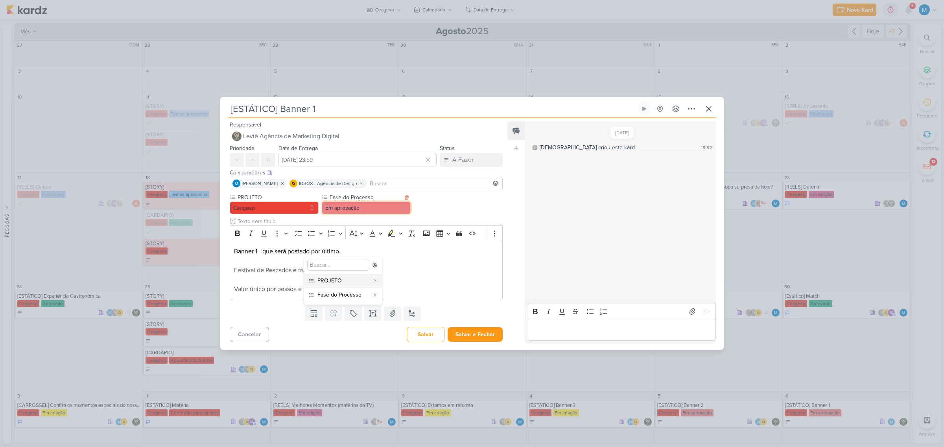
click at [364, 211] on button "Em aprovação" at bounding box center [366, 208] width 89 height 13
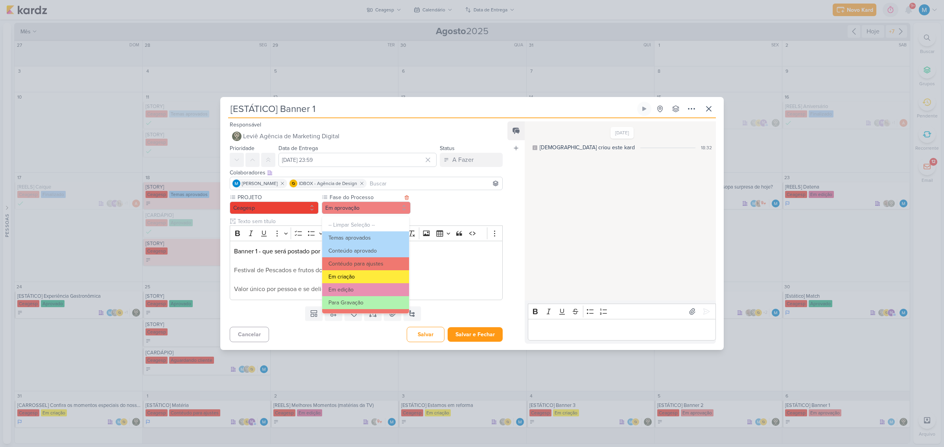
click at [364, 276] on button "Em criação" at bounding box center [365, 277] width 87 height 13
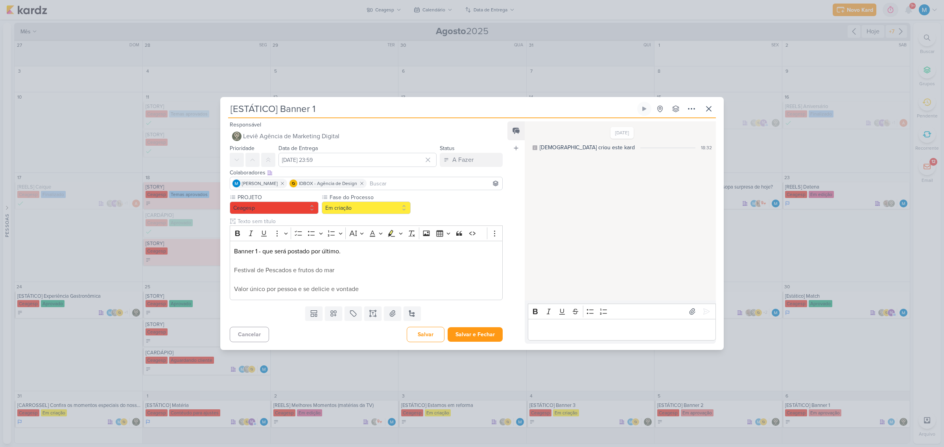
click at [510, 282] on div "Feed Atrelar email Solte o email para atrelar ao kard" at bounding box center [515, 232] width 17 height 222
click at [482, 332] on button "Salvar e Fechar" at bounding box center [474, 335] width 55 height 15
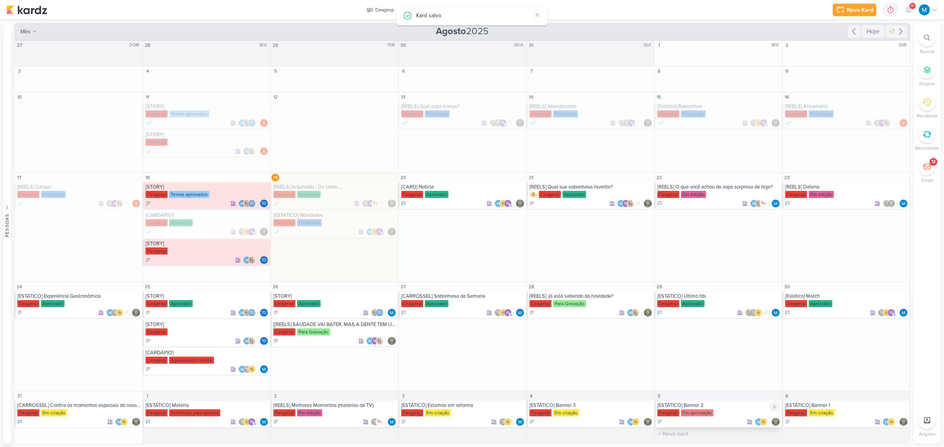
click at [694, 405] on div "[ESTÁTICO] Banner 2" at bounding box center [718, 406] width 123 height 6
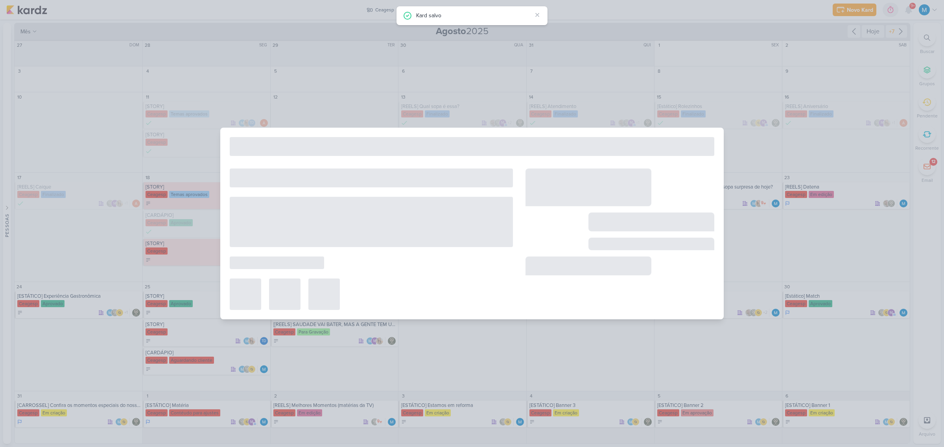
type input "[ESTÁTICO] Banner 2"
type input "5 de setembro de 2025 às 23:59"
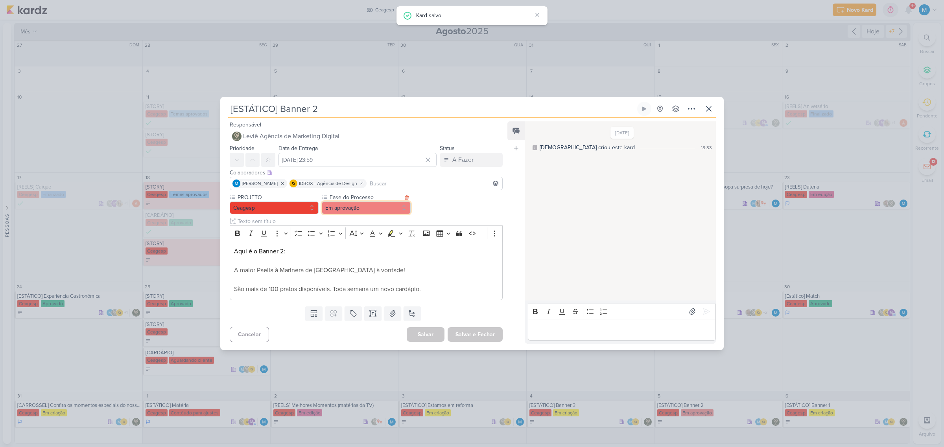
click at [346, 209] on button "Em aprovação" at bounding box center [366, 208] width 89 height 13
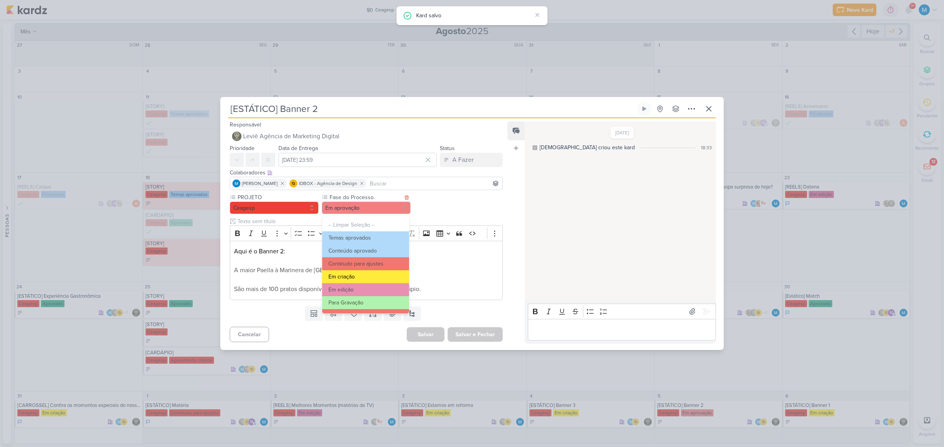
click at [364, 276] on button "Em criação" at bounding box center [365, 277] width 87 height 13
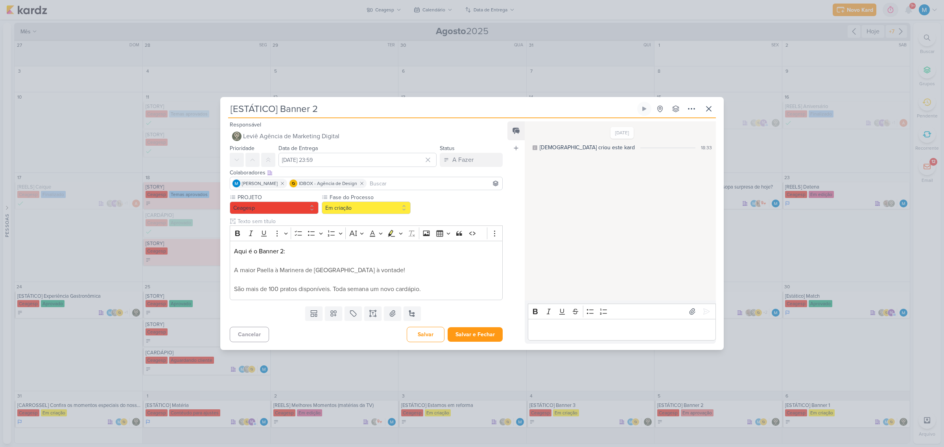
drag, startPoint x: 523, startPoint y: 299, endPoint x: 516, endPoint y: 302, distance: 7.7
click at [523, 298] on div "Feed Atrelar email Solte o email para atrelar ao kard" at bounding box center [515, 232] width 17 height 222
click at [488, 333] on button "Salvar e Fechar" at bounding box center [474, 335] width 55 height 15
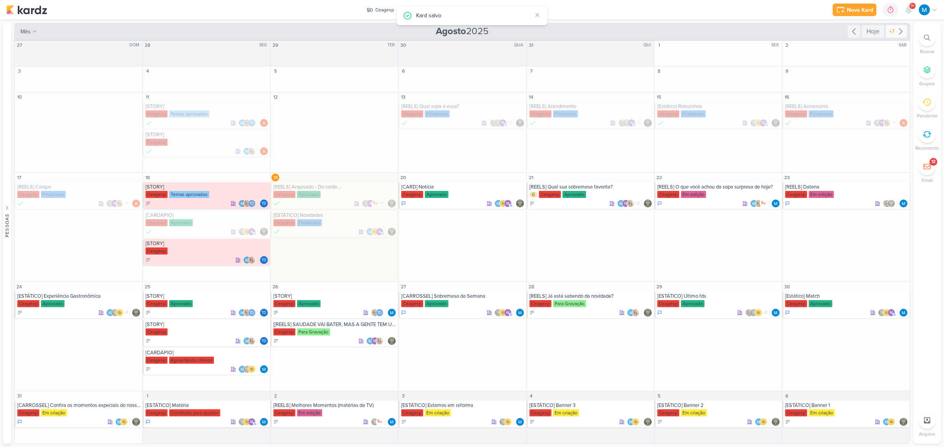
click at [900, 31] on icon at bounding box center [900, 31] width 9 height 9
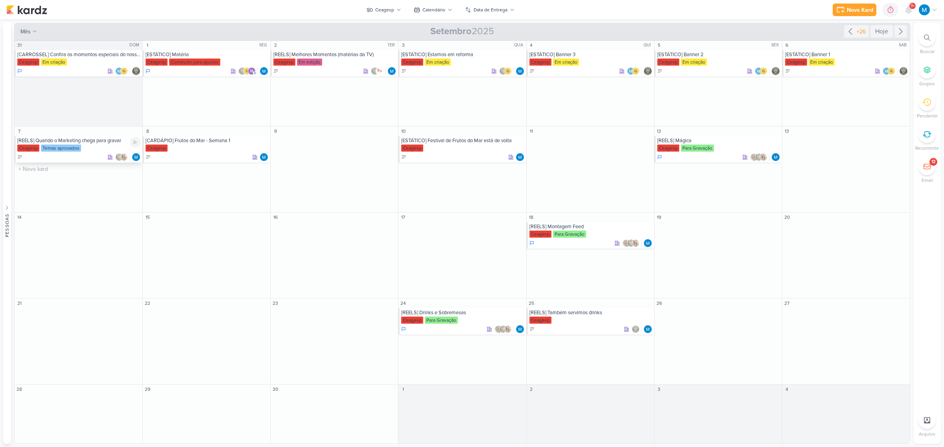
click at [96, 147] on div "Ceagesp Temas aprovados" at bounding box center [78, 149] width 123 height 8
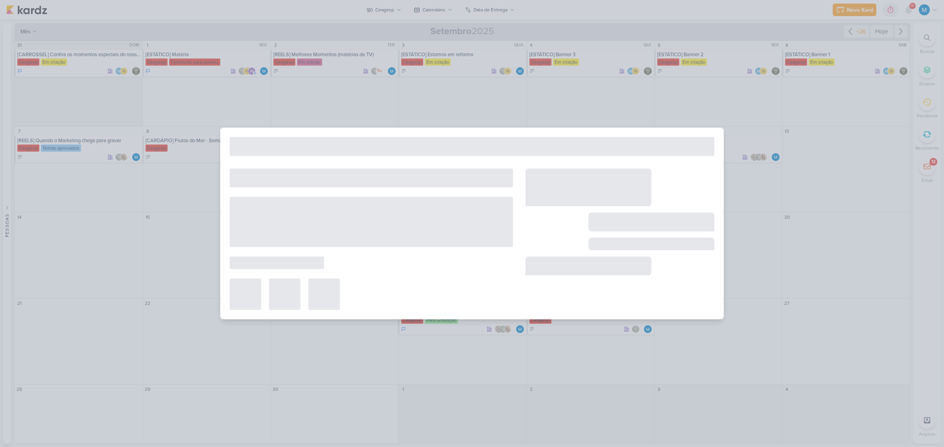
type input "[REELS] Quando o Marketing chega para gravar"
type input "7 de setembro de 2025 às 23:59"
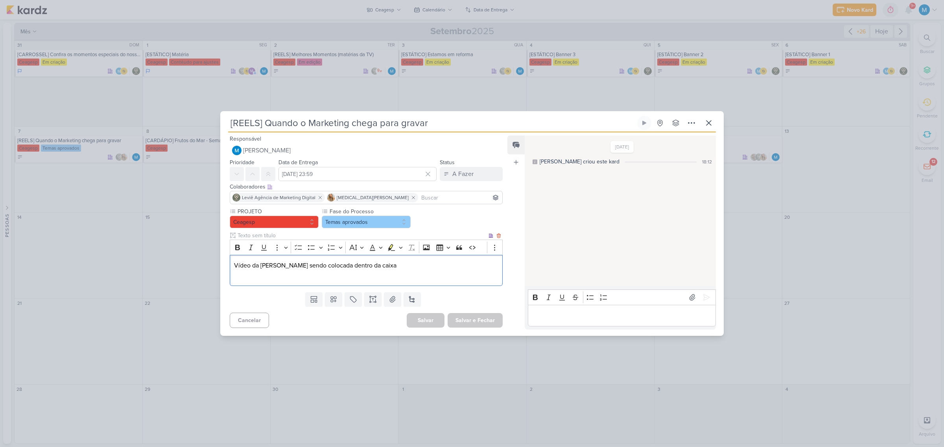
click at [368, 278] on p "Editor editing area: main" at bounding box center [366, 275] width 264 height 9
click at [486, 319] on button "Salvar e Fechar" at bounding box center [474, 320] width 55 height 15
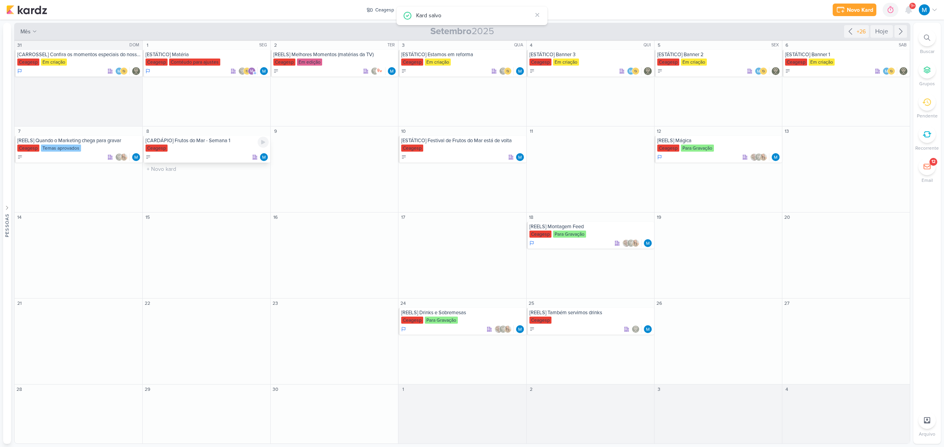
click at [210, 144] on div "[CARDÁPIO] Frutos do Mar - Semana 1" at bounding box center [206, 141] width 123 height 6
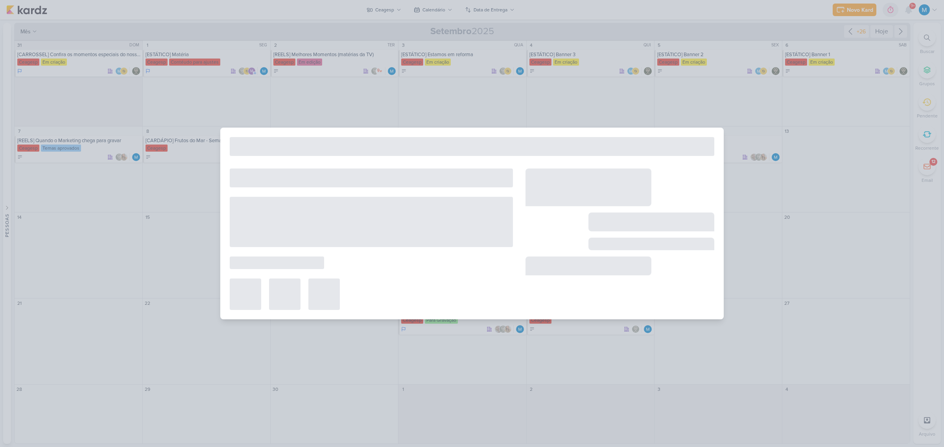
type input "[CARDÁPIO] Frutos do Mar - Semana 1"
type input "8 de setembro de 2025 às 23:59"
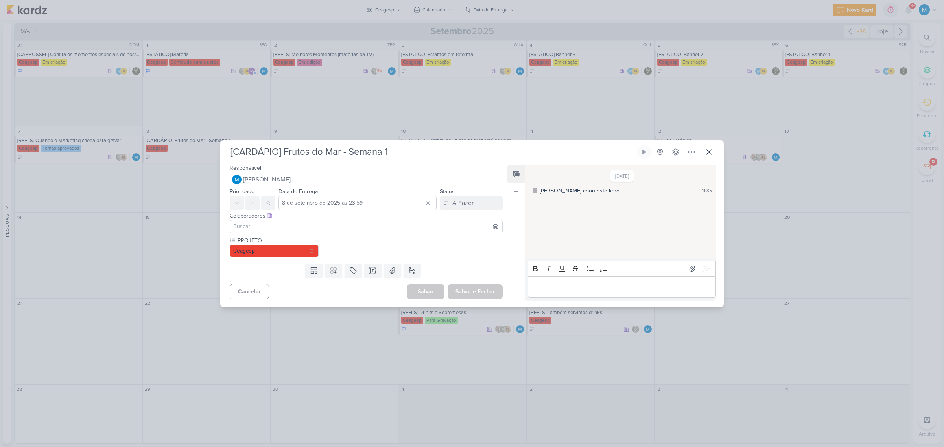
click at [326, 226] on input at bounding box center [366, 226] width 269 height 9
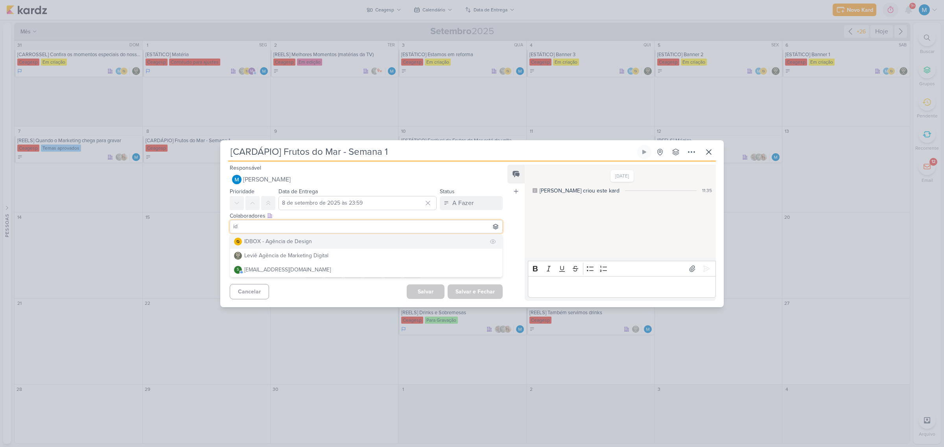
type input "id"
click at [325, 240] on button "IDBOX - Agência de Design" at bounding box center [366, 242] width 272 height 14
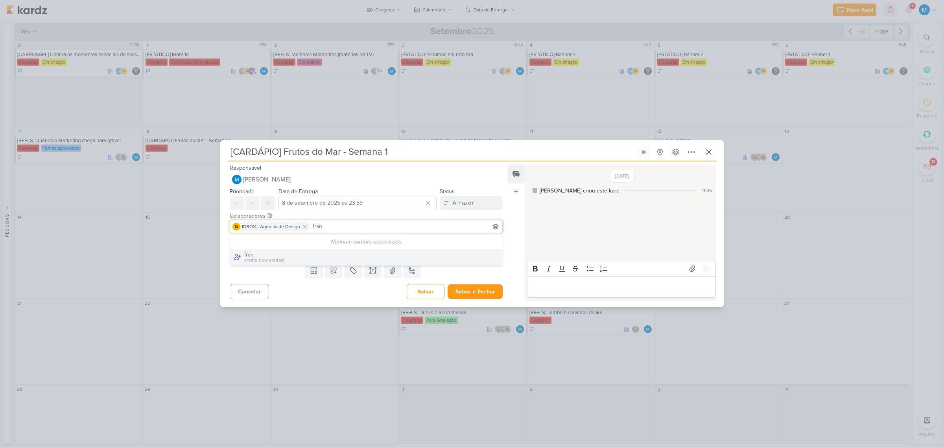
drag, startPoint x: 344, startPoint y: 226, endPoint x: 311, endPoint y: 226, distance: 33.4
click at [311, 226] on input "fran" at bounding box center [406, 226] width 190 height 9
type input "levi"
click at [319, 240] on div "Leviê Agência de Marketing Digital" at bounding box center [286, 241] width 84 height 8
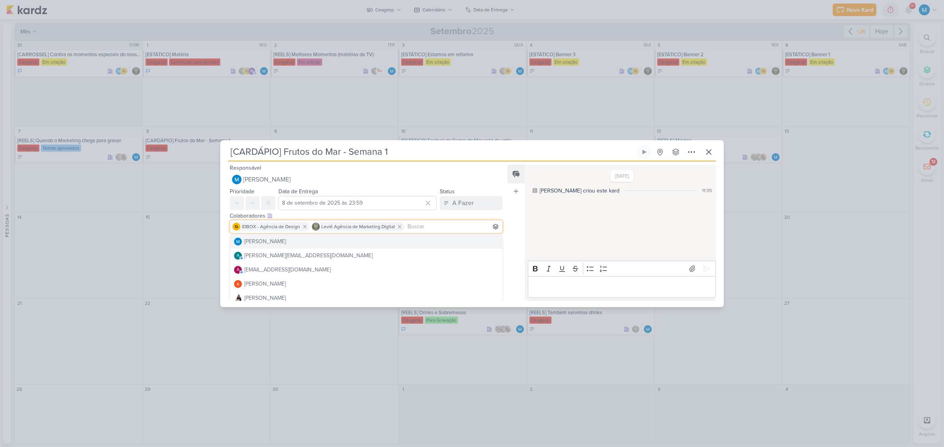
click at [515, 240] on div "Feed Atrelar email Solte o email para atrelar ao kard" at bounding box center [515, 233] width 17 height 136
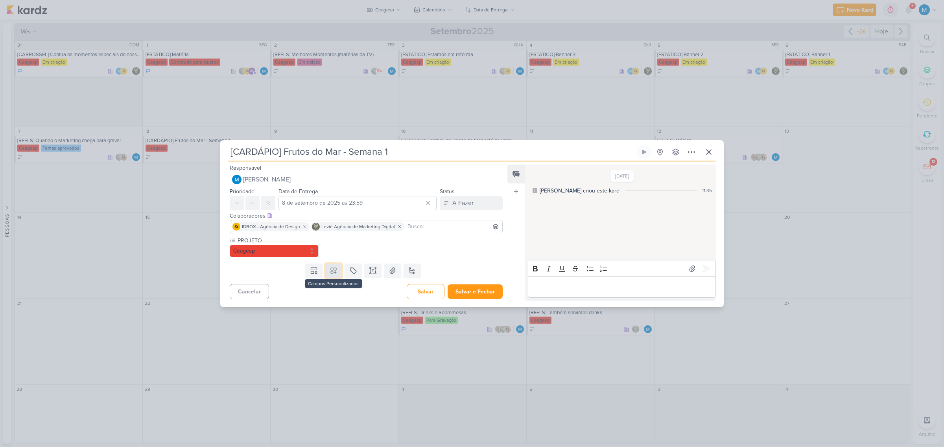
click at [335, 272] on icon at bounding box center [333, 271] width 8 height 8
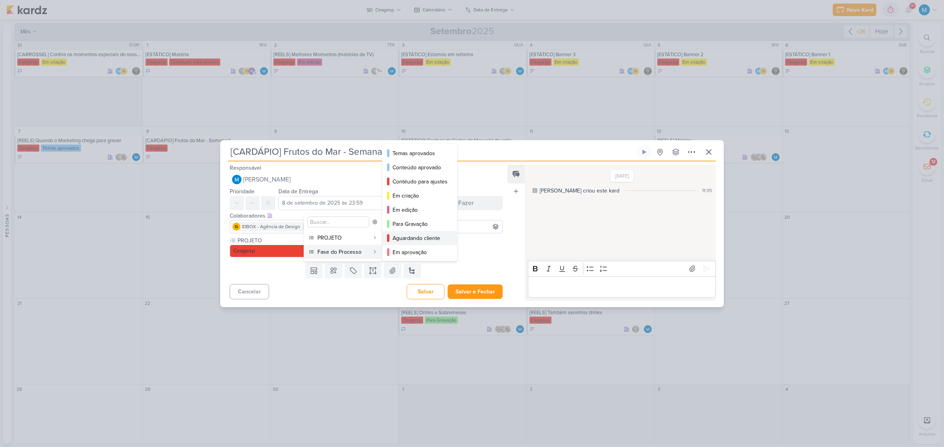
click at [409, 234] on div "Aguardando cliente" at bounding box center [419, 238] width 55 height 8
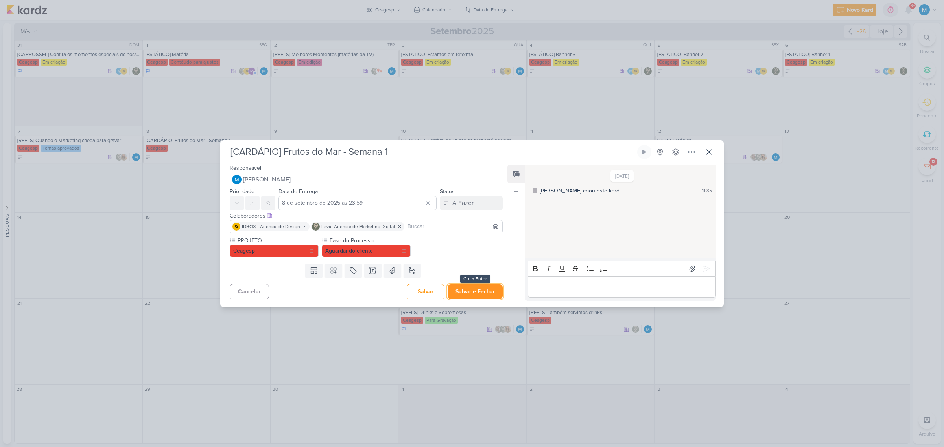
drag, startPoint x: 484, startPoint y: 291, endPoint x: 507, endPoint y: 254, distance: 43.6
click at [484, 290] on button "Salvar e Fechar" at bounding box center [474, 292] width 55 height 15
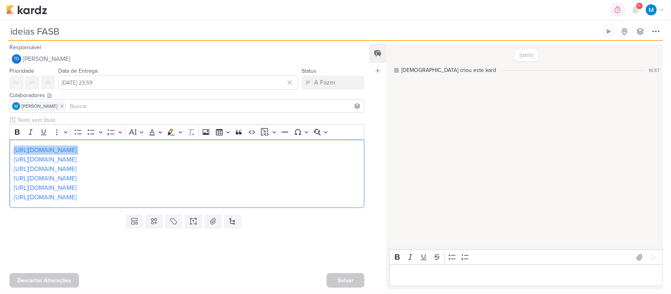
drag, startPoint x: 155, startPoint y: 152, endPoint x: 0, endPoint y: 144, distance: 155.5
click at [0, 144] on div "Clique para deixar o item visível somente à membros da sua organização Rich Tex…" at bounding box center [184, 163] width 368 height 95
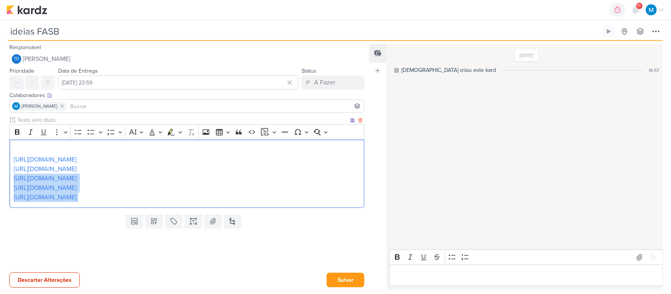
drag, startPoint x: 116, startPoint y: 171, endPoint x: 135, endPoint y: 204, distance: 37.4
click at [135, 204] on div "Responsável Td Thais de carvalho Nenhum contato encontrado create new contact N…" at bounding box center [184, 165] width 368 height 247
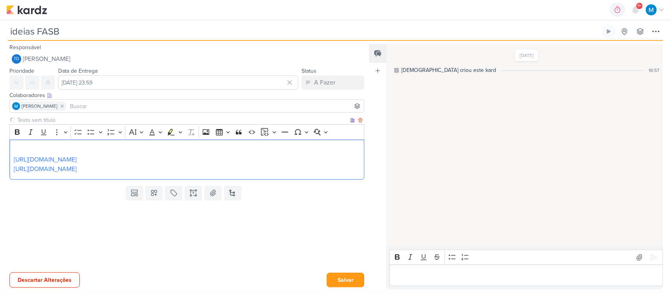
click at [182, 170] on p "https://vm.tiktok.com/ZMAdtGcjc/" at bounding box center [187, 168] width 347 height 9
click at [126, 148] on p "Editor editing area: main" at bounding box center [187, 149] width 347 height 9
click at [155, 194] on icon at bounding box center [154, 193] width 8 height 8
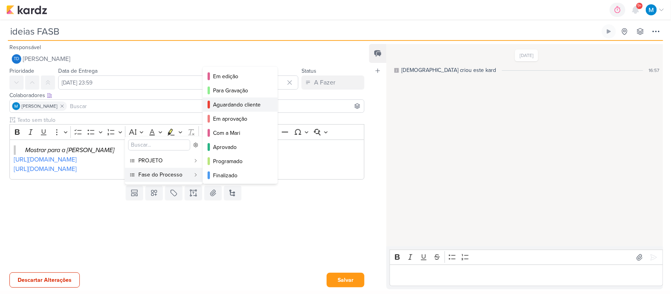
scroll to position [57, 0]
click at [242, 136] on div "Com a Mari" at bounding box center [240, 132] width 55 height 8
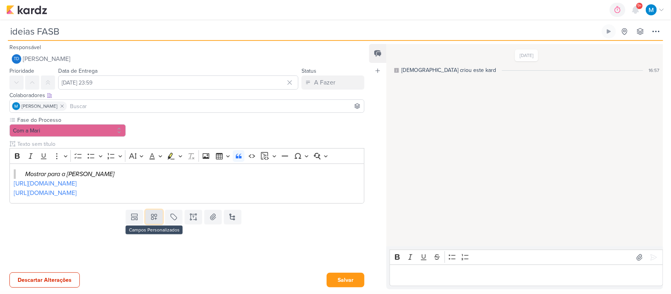
click at [154, 219] on icon at bounding box center [155, 218] width 6 height 6
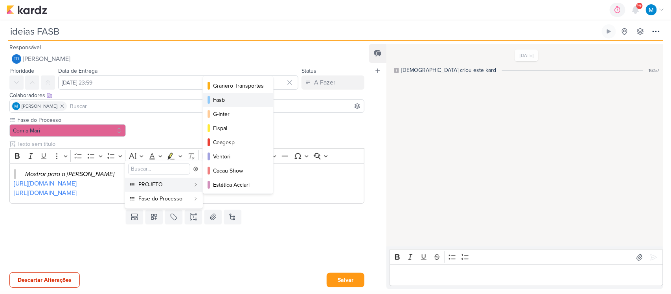
click at [247, 98] on div "Fasb" at bounding box center [238, 100] width 51 height 8
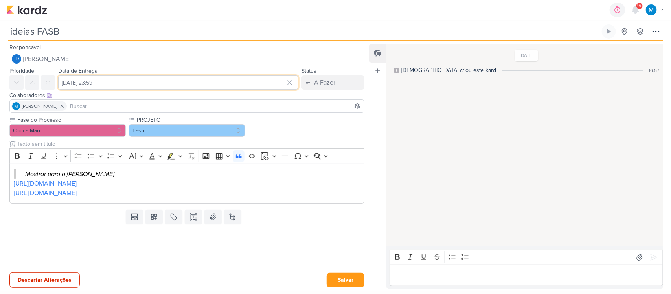
click at [146, 83] on input "16 de agosto de 2025 às 23:59" at bounding box center [178, 82] width 240 height 14
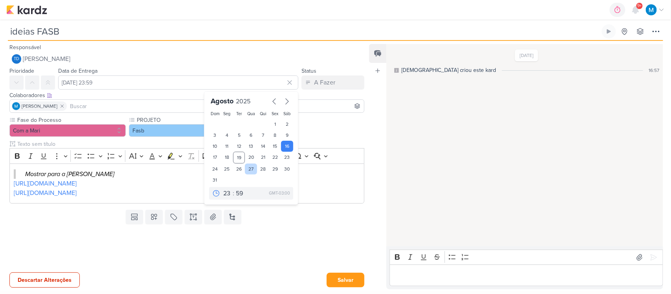
click at [247, 169] on div "27" at bounding box center [251, 169] width 12 height 11
type input "27 de agosto de 2025 às 23:59"
click at [338, 276] on button "Salvar" at bounding box center [346, 280] width 38 height 15
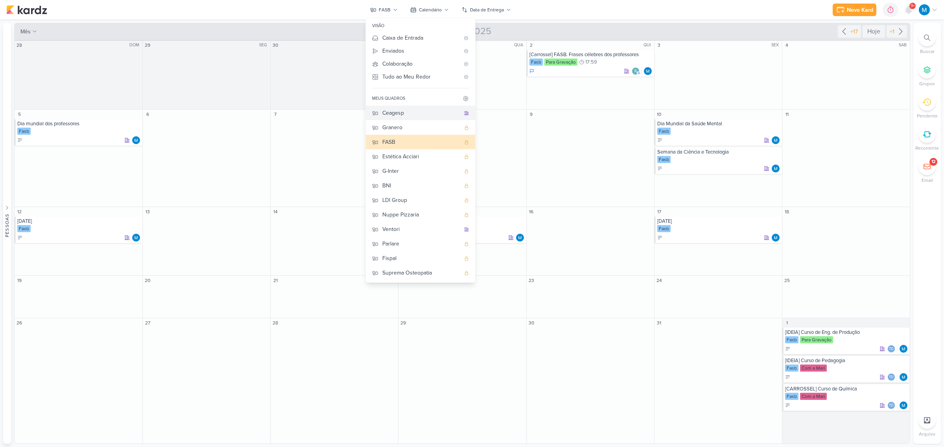
click at [417, 110] on div "Ceagesp" at bounding box center [421, 113] width 78 height 8
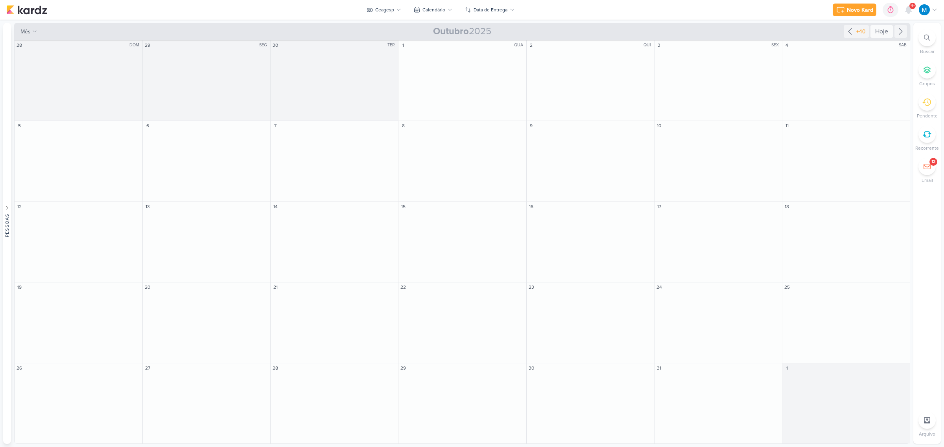
click at [877, 32] on div "Hoje" at bounding box center [881, 31] width 22 height 13
